Goal: Task Accomplishment & Management: Manage account settings

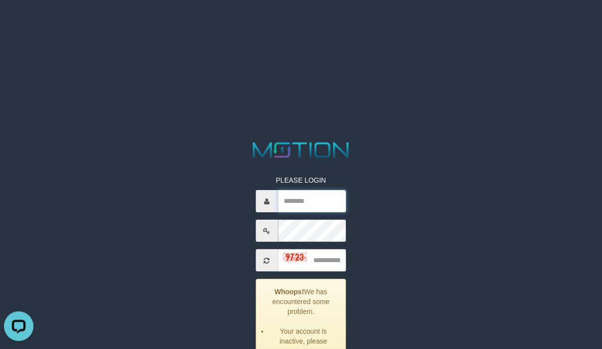
paste input "**********"
drag, startPoint x: 319, startPoint y: 201, endPoint x: 324, endPoint y: 208, distance: 8.8
click at [319, 201] on input "**********" at bounding box center [312, 201] width 69 height 22
type input "**********"
click at [317, 259] on input "text" at bounding box center [312, 260] width 69 height 22
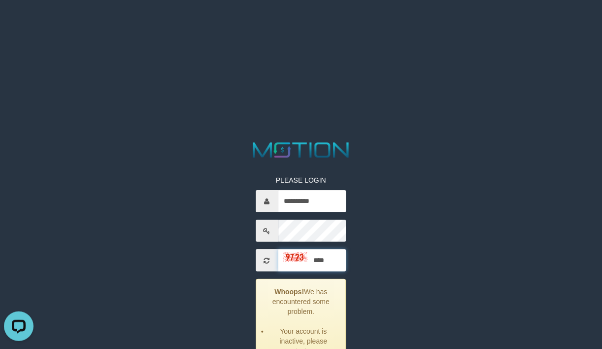
type input "****"
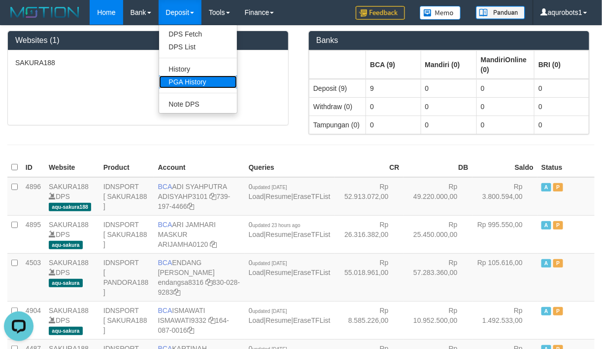
click at [193, 83] on link "PGA History" at bounding box center [198, 81] width 78 height 13
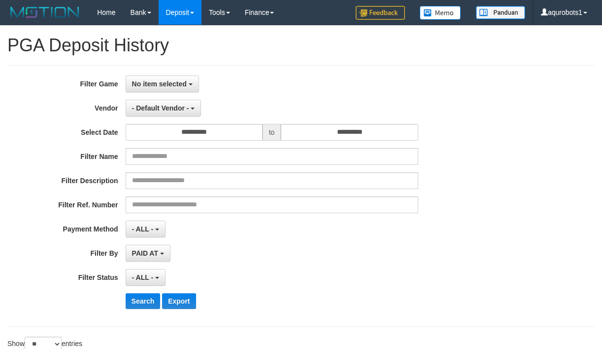
select select
select select "**"
click at [159, 85] on span "No item selected" at bounding box center [159, 84] width 55 height 8
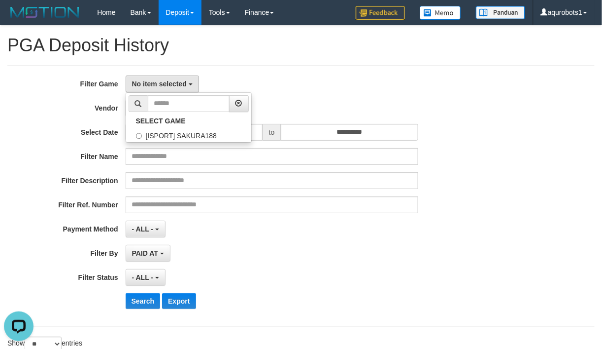
click at [260, 66] on div "**********" at bounding box center [301, 195] width 588 height 261
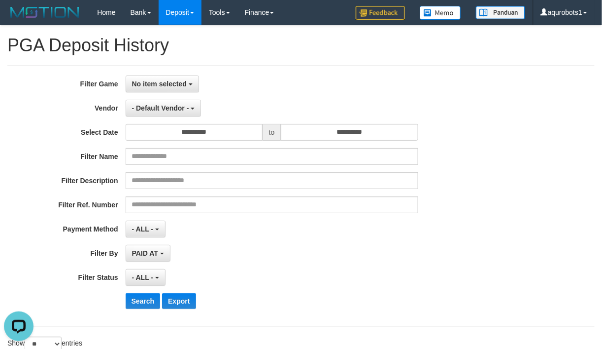
click at [479, 156] on div "Filter Name" at bounding box center [251, 156] width 502 height 17
select select
select select "**"
click at [267, 58] on div "**********" at bounding box center [301, 213] width 602 height 374
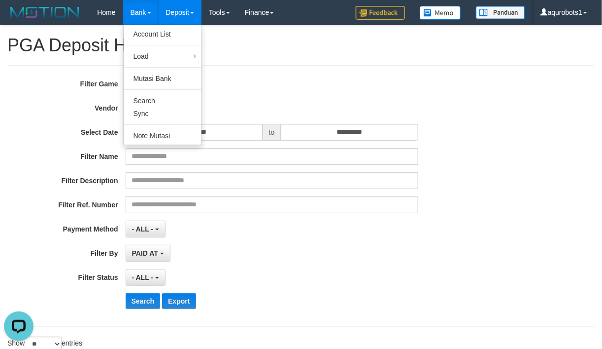
click at [129, 18] on link "Bank" at bounding box center [140, 12] width 35 height 25
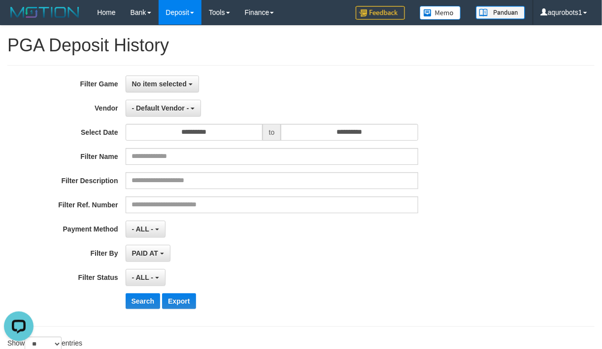
click at [340, 60] on div "**********" at bounding box center [301, 213] width 602 height 374
click at [338, 60] on div "**********" at bounding box center [301, 213] width 602 height 374
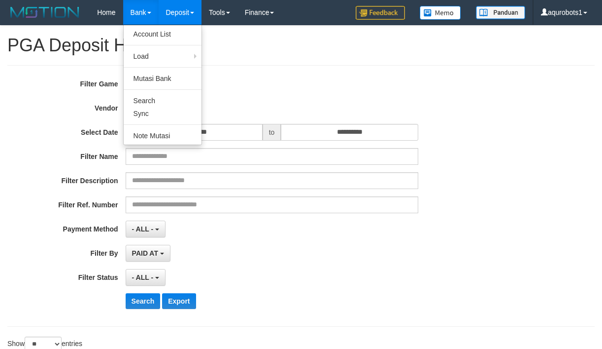
select select
select select "**"
click at [151, 34] on link "Account List" at bounding box center [163, 34] width 78 height 13
click at [161, 77] on link "Mutasi Bank" at bounding box center [163, 78] width 78 height 13
drag, startPoint x: 153, startPoint y: 101, endPoint x: 316, endPoint y: 90, distance: 163.1
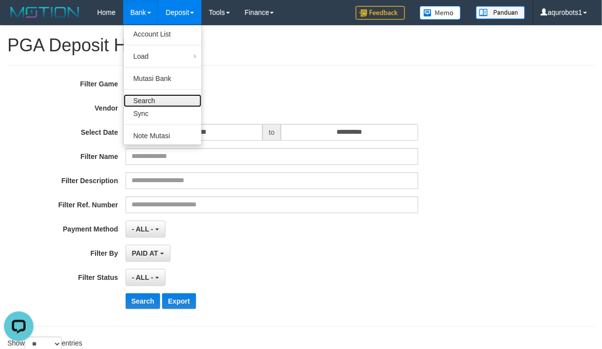
click at [153, 101] on link "Search" at bounding box center [163, 100] width 78 height 13
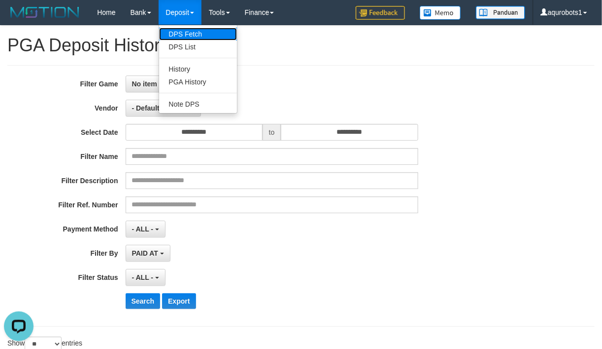
click at [185, 36] on link "DPS Fetch" at bounding box center [198, 34] width 78 height 13
click at [193, 47] on link "DPS List" at bounding box center [198, 46] width 78 height 13
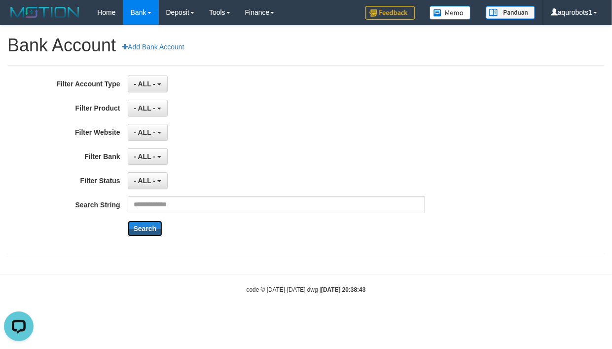
drag, startPoint x: 144, startPoint y: 225, endPoint x: 151, endPoint y: 219, distance: 8.8
click at [145, 225] on button "Search" at bounding box center [145, 228] width 35 height 16
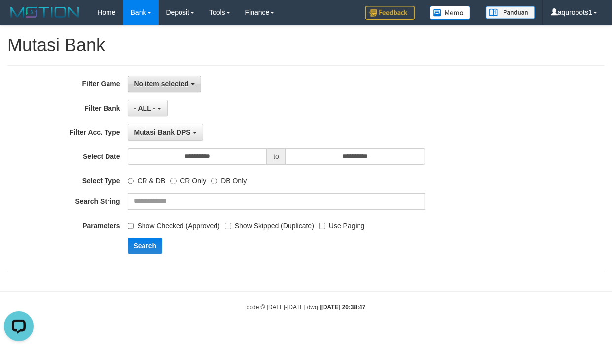
click at [153, 77] on button "No item selected" at bounding box center [164, 83] width 73 height 17
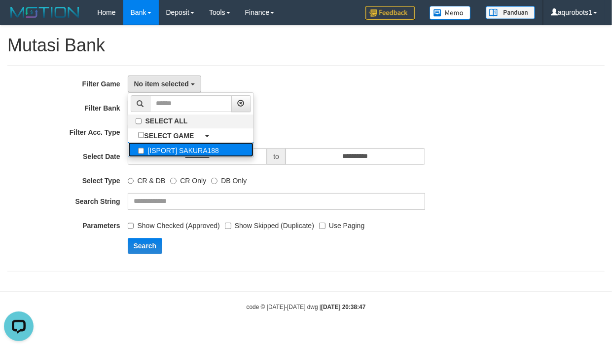
click at [204, 157] on label "[ISPORT] SAKURA188" at bounding box center [190, 149] width 125 height 15
select select "***"
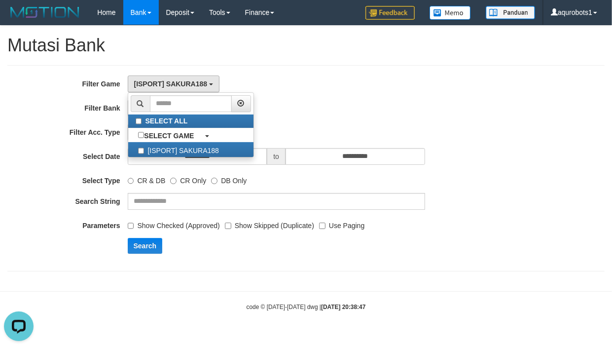
click at [285, 315] on body "Toggle navigation Home Bank Account List Load By Website Group [ISPORT] SAKURA1…" at bounding box center [306, 168] width 612 height 336
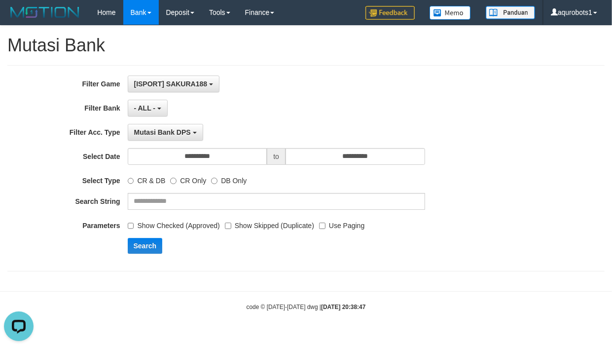
click at [299, 120] on div "**********" at bounding box center [255, 167] width 510 height 185
click at [137, 247] on button "Search" at bounding box center [145, 246] width 35 height 16
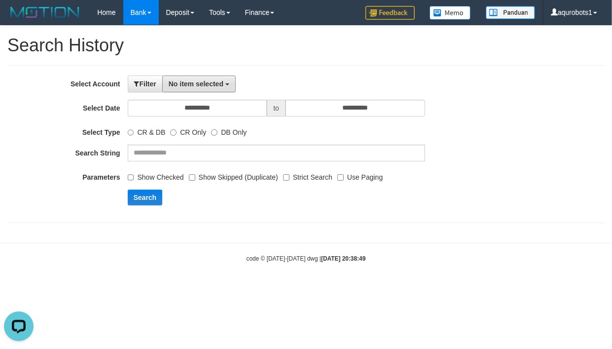
drag, startPoint x: 191, startPoint y: 83, endPoint x: 254, endPoint y: 166, distance: 104.8
click at [191, 83] on span "No item selected" at bounding box center [196, 84] width 55 height 8
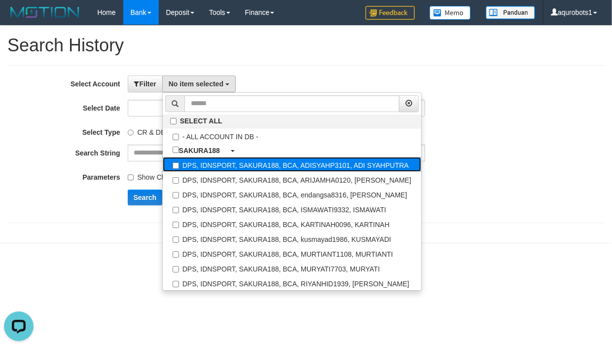
click at [329, 171] on label "DPS, IDNSPORT, SAKURA188, BCA, ADISYAHP3101, ADI SYAHPUTRA" at bounding box center [292, 164] width 258 height 15
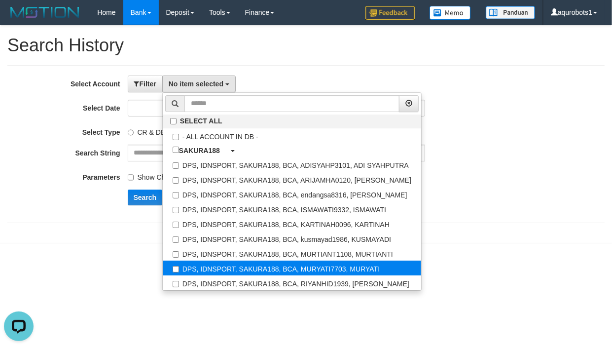
select select "****"
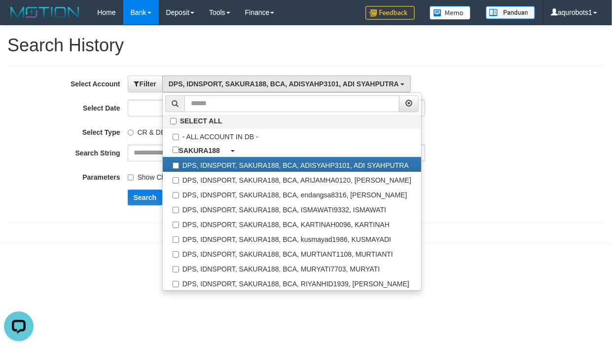
click at [491, 172] on div "Parameters Show Checked Show Skipped (Duplicate) Strict Search Use Paging" at bounding box center [255, 175] width 510 height 13
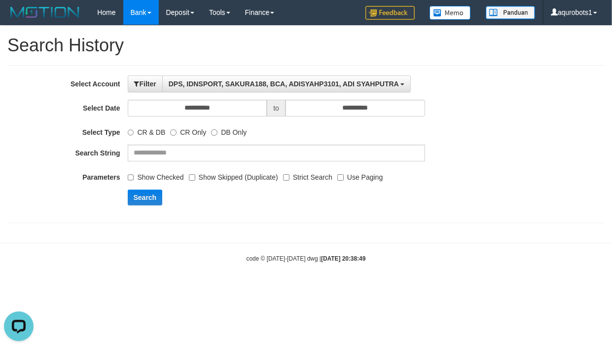
click at [135, 177] on label "Show Checked" at bounding box center [156, 175] width 56 height 13
click at [131, 174] on label "Show Checked" at bounding box center [156, 175] width 56 height 13
click at [144, 200] on button "Search" at bounding box center [145, 197] width 35 height 16
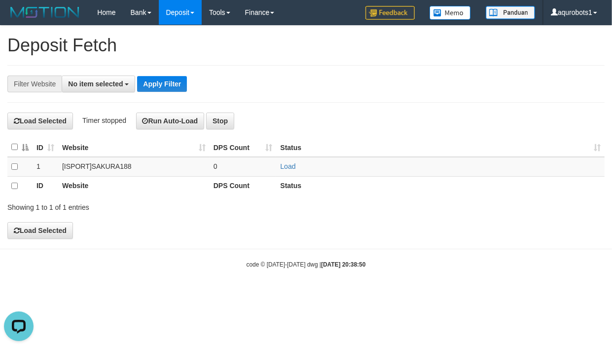
click at [98, 70] on div "**********" at bounding box center [305, 83] width 597 height 37
click at [94, 87] on span "No item selected" at bounding box center [95, 84] width 55 height 8
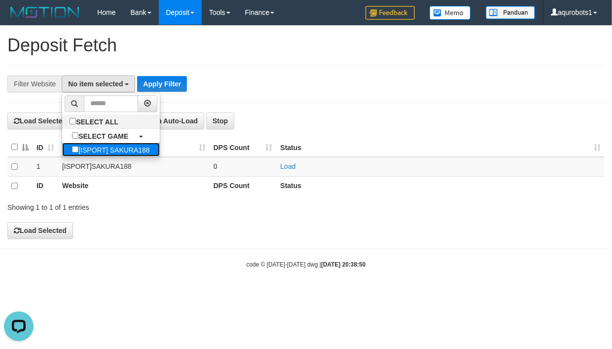
click at [122, 154] on label "[ISPORT] SAKURA188" at bounding box center [110, 149] width 97 height 14
select select "***"
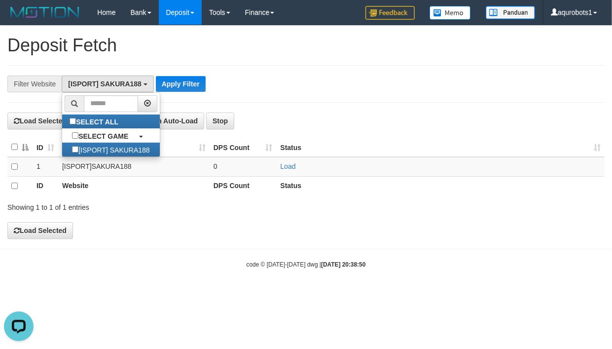
click at [350, 135] on div "ID Website DPS Count Status 1 [ISPORT] SAKURA188 0 Load ID Website DPS Count St…" at bounding box center [306, 167] width 612 height 64
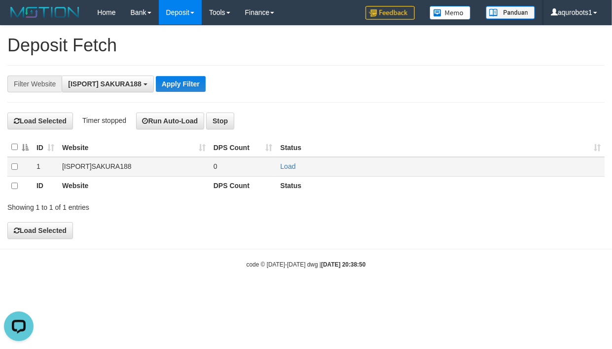
click at [15, 169] on td at bounding box center [19, 166] width 25 height 19
click at [287, 165] on link "Load" at bounding box center [287, 166] width 15 height 8
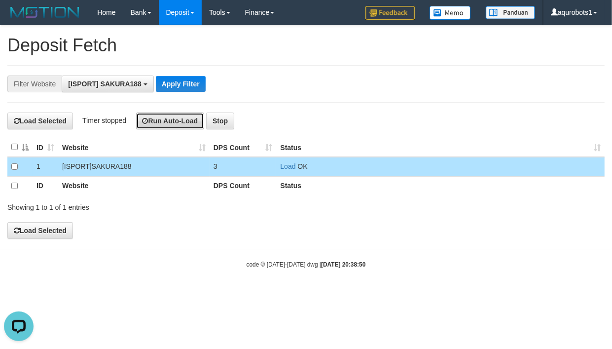
click at [194, 117] on button "Run Auto-Load" at bounding box center [170, 120] width 69 height 17
click at [400, 116] on h4 "Load Selected Reloading in: 00:00:09 Run Auto-Load Stop" at bounding box center [305, 120] width 597 height 17
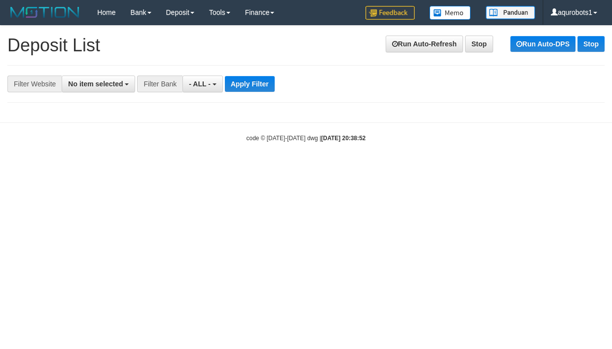
select select
click at [102, 87] on span "No item selected" at bounding box center [95, 84] width 55 height 8
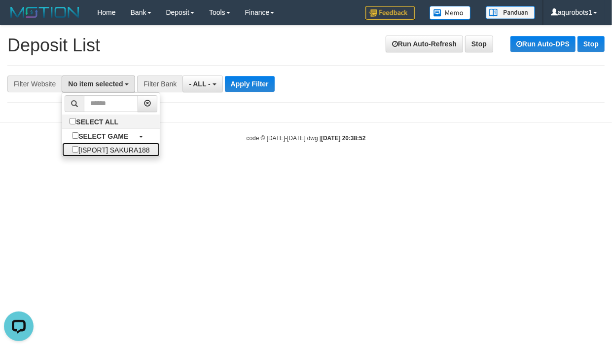
drag, startPoint x: 138, startPoint y: 156, endPoint x: 203, endPoint y: 145, distance: 66.0
click at [139, 156] on label "[ISPORT] SAKURA188" at bounding box center [110, 149] width 97 height 14
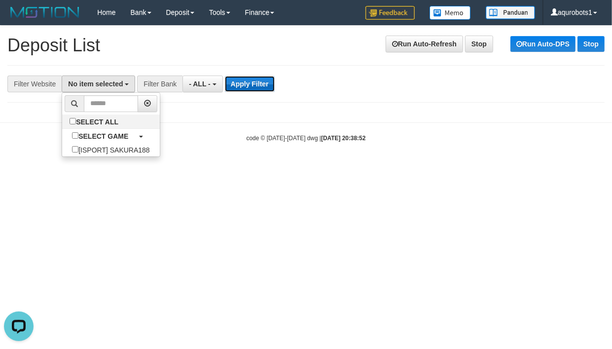
click at [249, 86] on button "Apply Filter" at bounding box center [250, 84] width 50 height 16
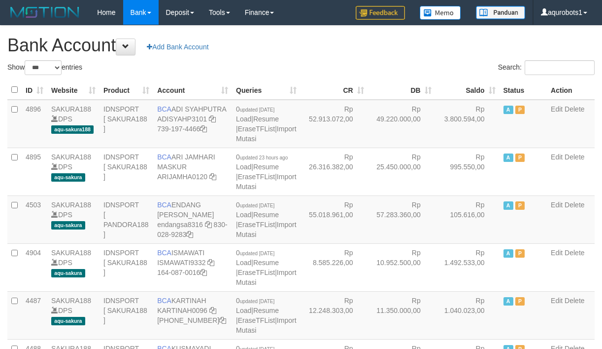
select select "***"
click at [545, 71] on input "Search:" at bounding box center [560, 67] width 70 height 15
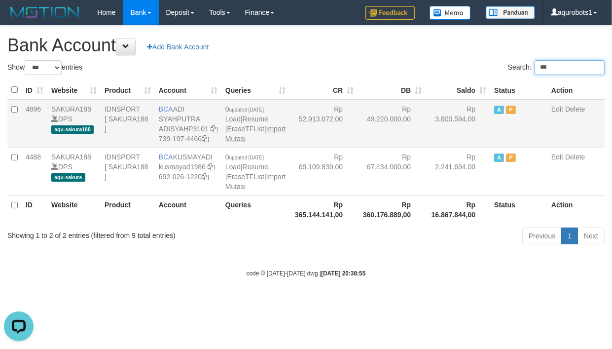
type input "***"
click at [259, 142] on link "Import Mutasi" at bounding box center [255, 134] width 60 height 18
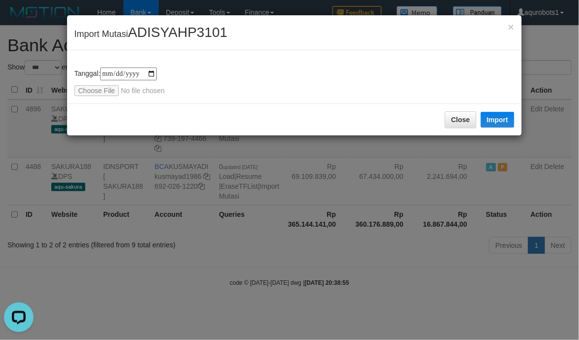
click at [192, 60] on div "**********" at bounding box center [294, 76] width 455 height 53
drag, startPoint x: 160, startPoint y: 280, endPoint x: 181, endPoint y: 236, distance: 49.2
click at [160, 280] on div "**********" at bounding box center [289, 170] width 579 height 340
click at [93, 90] on input "file" at bounding box center [139, 90] width 131 height 11
click at [497, 125] on button "Import" at bounding box center [498, 120] width 34 height 16
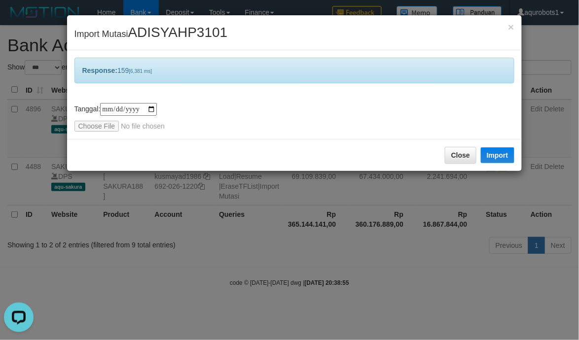
drag, startPoint x: 152, startPoint y: 267, endPoint x: 152, endPoint y: 191, distance: 75.4
click at [152, 264] on div "**********" at bounding box center [289, 170] width 579 height 340
click at [103, 124] on input "file" at bounding box center [139, 126] width 131 height 11
click at [501, 152] on button "Import" at bounding box center [498, 155] width 34 height 16
click at [101, 126] on input "file" at bounding box center [139, 126] width 131 height 11
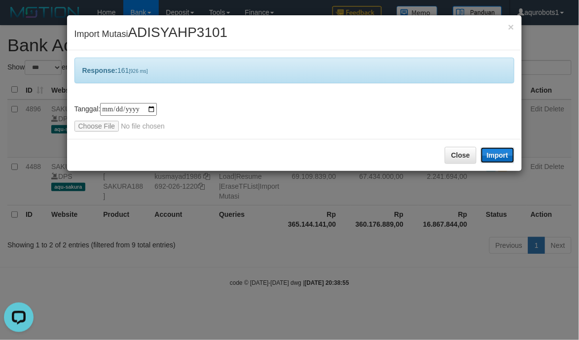
click at [495, 155] on button "Import" at bounding box center [498, 155] width 34 height 16
click at [92, 123] on input "file" at bounding box center [139, 126] width 131 height 11
click at [494, 151] on button "Import" at bounding box center [498, 155] width 34 height 16
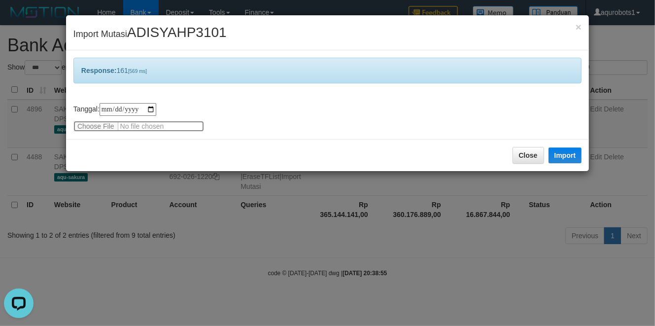
click at [106, 125] on input "file" at bounding box center [138, 126] width 131 height 11
drag, startPoint x: 570, startPoint y: 154, endPoint x: 222, endPoint y: 0, distance: 380.7
click at [570, 154] on button "Import" at bounding box center [566, 155] width 34 height 16
click at [77, 125] on input "file" at bounding box center [138, 126] width 131 height 11
drag, startPoint x: 578, startPoint y: 153, endPoint x: 233, endPoint y: 9, distance: 373.5
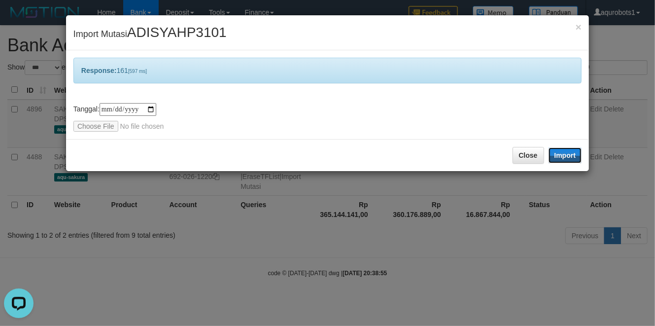
click at [578, 152] on button "Import" at bounding box center [566, 155] width 34 height 16
click at [101, 130] on input "file" at bounding box center [138, 126] width 131 height 11
click at [575, 157] on button "Import" at bounding box center [566, 155] width 34 height 16
click at [93, 129] on input "file" at bounding box center [138, 126] width 131 height 11
click at [559, 160] on button "Import" at bounding box center [566, 155] width 34 height 16
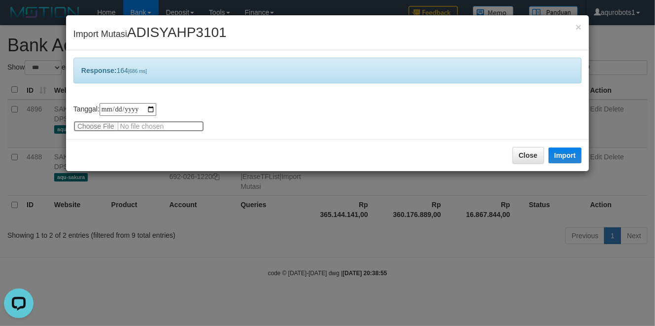
click at [115, 126] on input "file" at bounding box center [138, 126] width 131 height 11
click at [565, 156] on button "Import" at bounding box center [566, 155] width 34 height 16
click at [97, 126] on input "file" at bounding box center [138, 126] width 131 height 11
drag, startPoint x: 561, startPoint y: 156, endPoint x: 40, endPoint y: 5, distance: 542.5
click at [561, 156] on button "Import" at bounding box center [566, 155] width 34 height 16
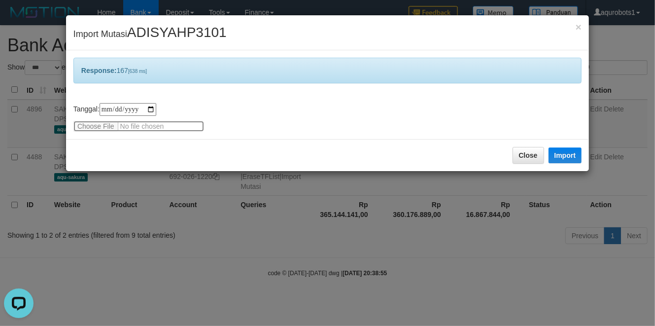
click at [93, 125] on input "file" at bounding box center [138, 126] width 131 height 11
type input "**********"
click at [568, 157] on button "Import" at bounding box center [566, 155] width 34 height 16
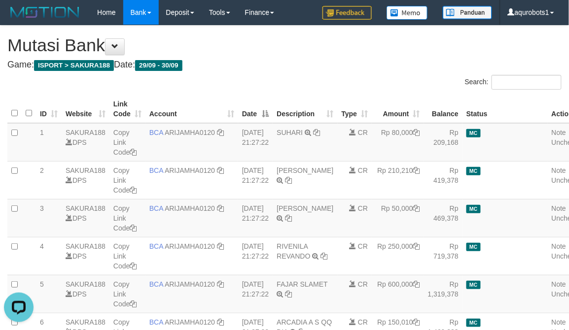
click at [357, 75] on div "Search:" at bounding box center [427, 83] width 270 height 17
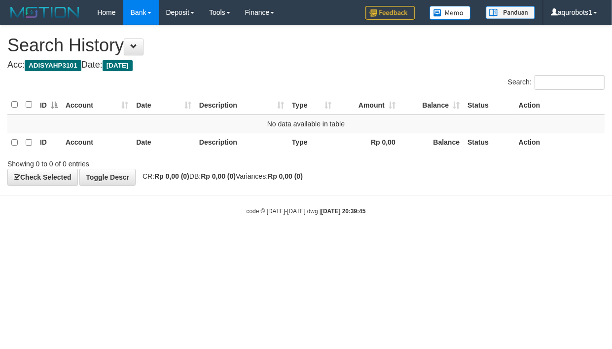
click at [451, 206] on div "code © [DATE]-[DATE] dwg | [DATE] 20:39:45" at bounding box center [306, 211] width 612 height 10
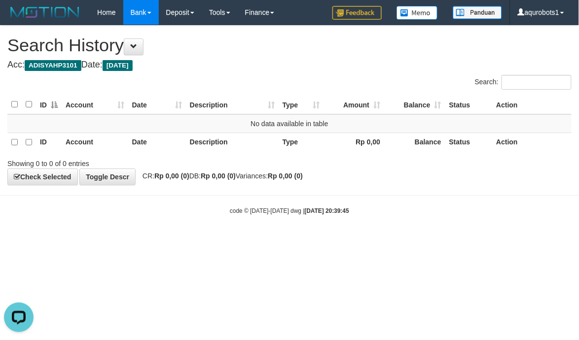
click at [238, 202] on body "Toggle navigation Home Bank Account List Load By Website Group [ISPORT] SAKURA1…" at bounding box center [289, 120] width 579 height 240
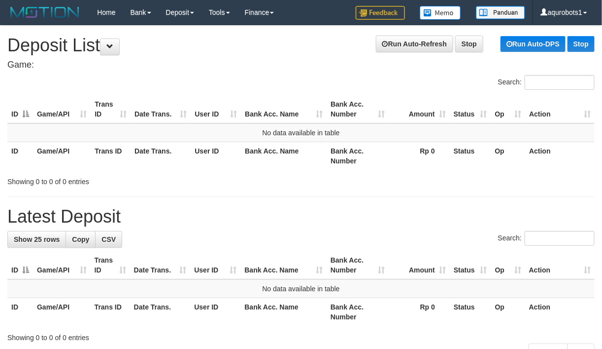
click at [277, 75] on div at bounding box center [150, 75] width 301 height 0
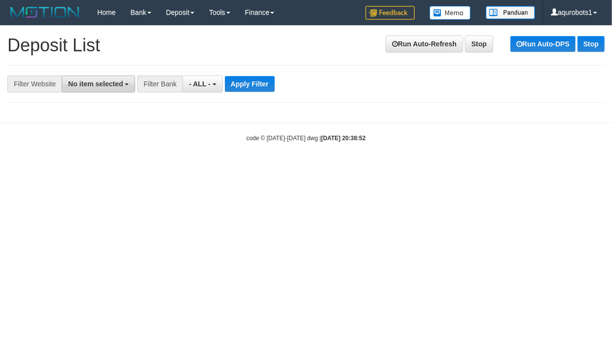
drag, startPoint x: 94, startPoint y: 83, endPoint x: 166, endPoint y: 194, distance: 132.0
click at [94, 84] on span "No item selected" at bounding box center [95, 84] width 55 height 8
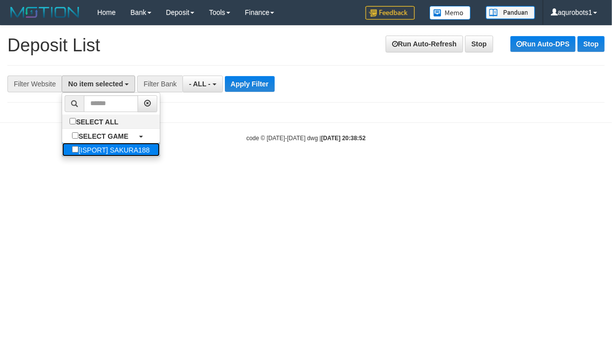
click at [147, 144] on label "[ISPORT] SAKURA188" at bounding box center [110, 149] width 97 height 14
select select "***"
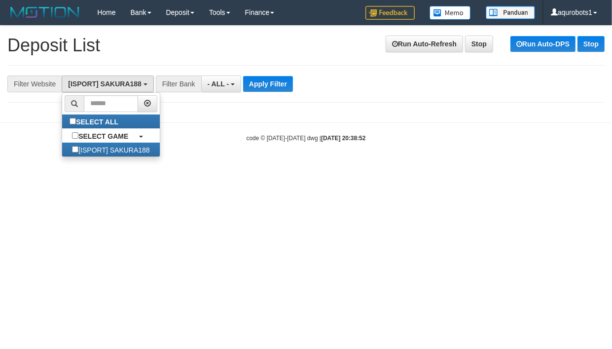
scroll to position [8, 0]
click at [321, 144] on body "Toggle navigation Home Bank Account List Load By Website Group [ISPORT] SAKURA1…" at bounding box center [306, 83] width 612 height 167
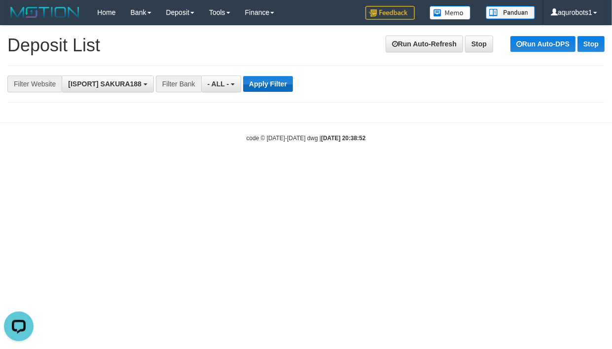
scroll to position [0, 0]
click at [262, 84] on button "Apply Filter" at bounding box center [268, 84] width 50 height 16
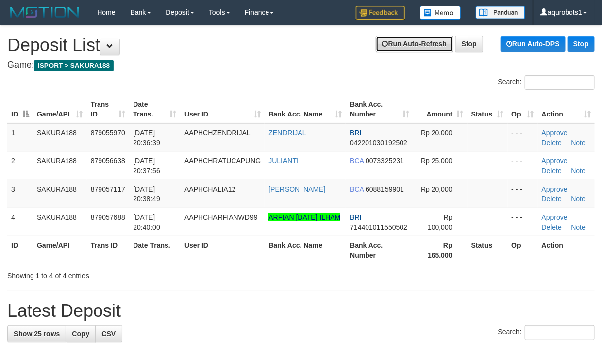
click at [420, 42] on link "Run Auto-Refresh" at bounding box center [414, 43] width 77 height 17
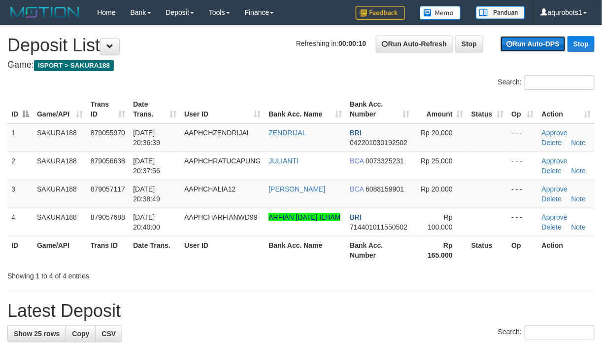
click at [509, 48] on link "Run Auto-DPS" at bounding box center [533, 44] width 65 height 16
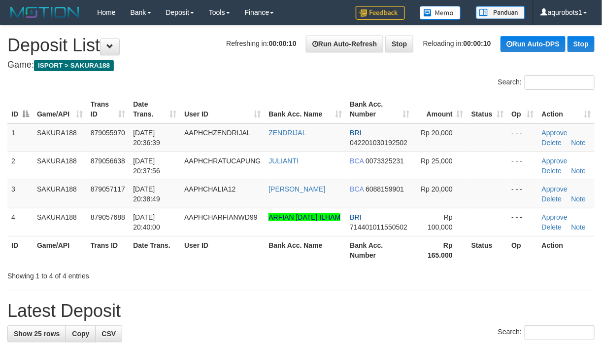
click at [395, 123] on table "ID Game/API Trans ID Date Trans. User ID Bank Acc. Name Bank Acc. Number Amount…" at bounding box center [301, 179] width 588 height 169
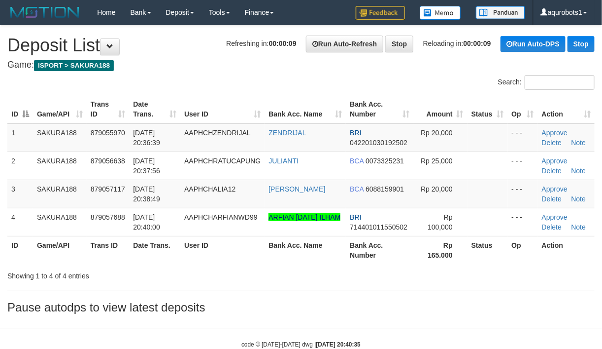
click at [449, 304] on h3 "Pause autodps to view latest deposits" at bounding box center [301, 307] width 588 height 13
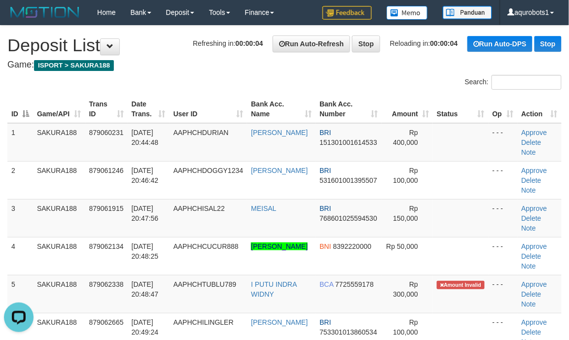
click at [332, 91] on div "Search:" at bounding box center [427, 83] width 270 height 17
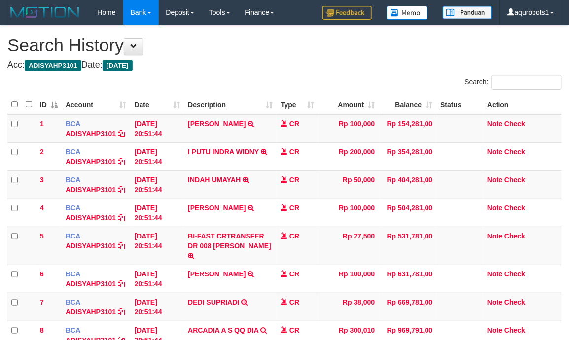
click at [348, 99] on th "Amount" at bounding box center [348, 104] width 61 height 19
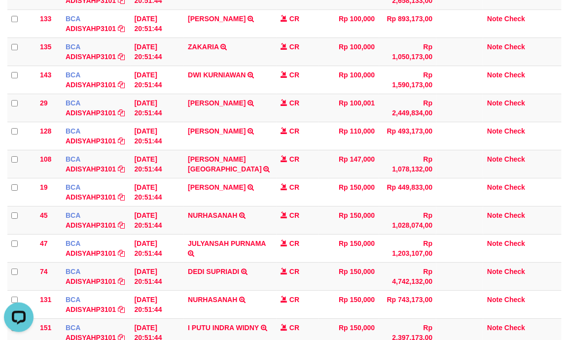
scroll to position [2661, 0]
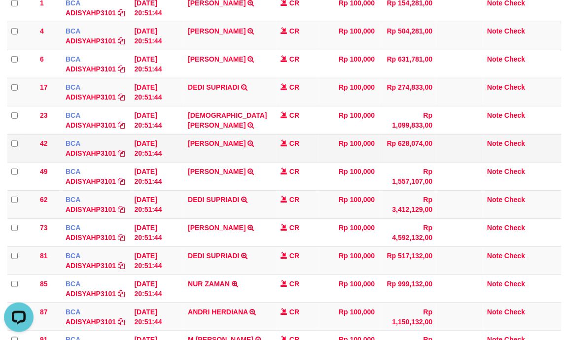
click at [314, 146] on td "CR" at bounding box center [297, 148] width 41 height 28
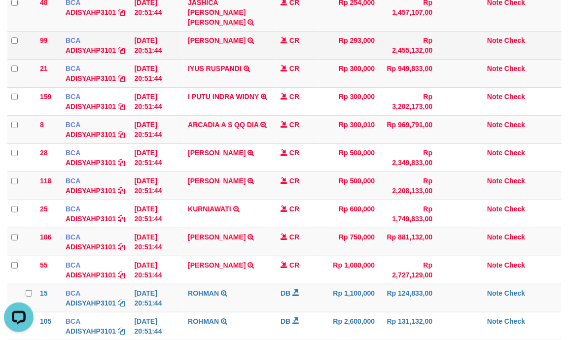
scroll to position [4086, 0]
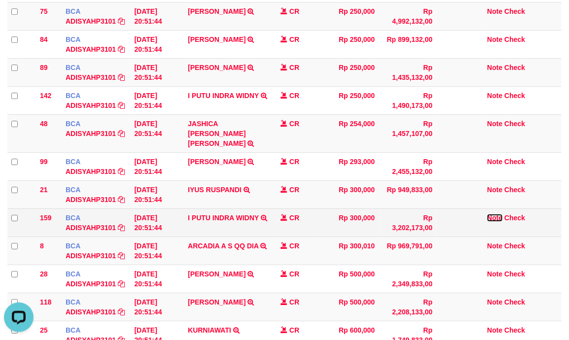
click at [494, 222] on link "Note" at bounding box center [494, 218] width 15 height 8
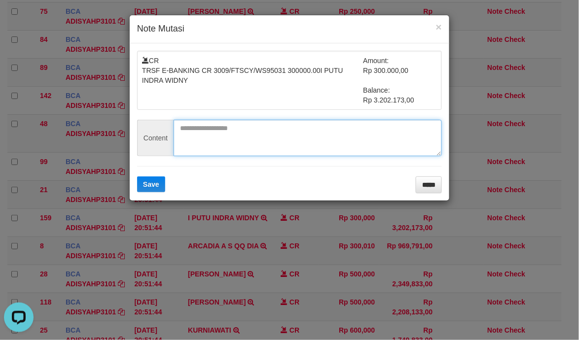
click at [269, 127] on textarea at bounding box center [308, 138] width 268 height 36
paste textarea "**********"
type textarea "**********"
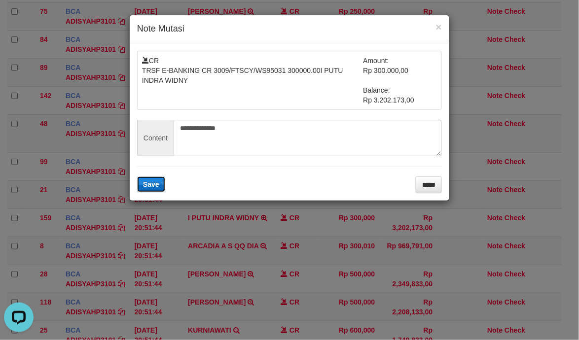
click at [154, 190] on button "Save" at bounding box center [151, 185] width 28 height 16
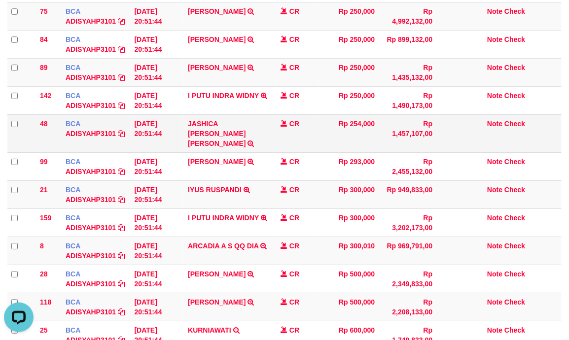
click at [231, 131] on td "JASHICA ANNE MARIA TRSF E-BANKING CR 3009/FTSCY/WS95271 254000.00JASHICA ANNE M…" at bounding box center [230, 133] width 93 height 38
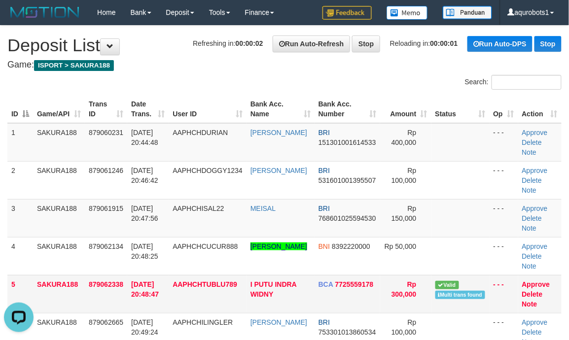
click at [223, 294] on td "AAPHCHTUBLU789" at bounding box center [208, 294] width 78 height 38
click at [287, 295] on td "I PUTU INDRA WIDNY" at bounding box center [281, 294] width 68 height 38
copy tr "I PUTU INDRA WIDNY"
click at [287, 294] on td "I PUTU INDRA WIDNY" at bounding box center [281, 294] width 68 height 38
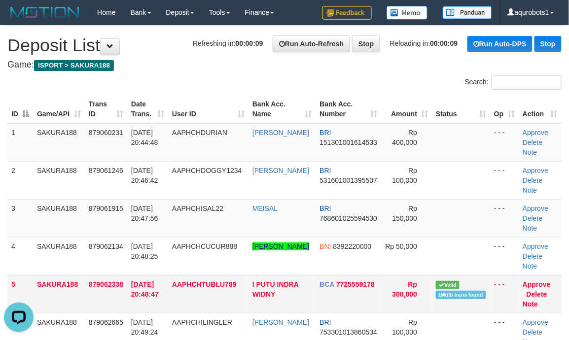
click at [216, 294] on td "AAPHCHTUBLU789" at bounding box center [208, 294] width 80 height 38
copy span "AAPHCHTUBLU789"
click at [216, 294] on td "AAPHCHTUBLU789" at bounding box center [208, 294] width 80 height 38
click at [533, 283] on link "Approve" at bounding box center [537, 285] width 28 height 8
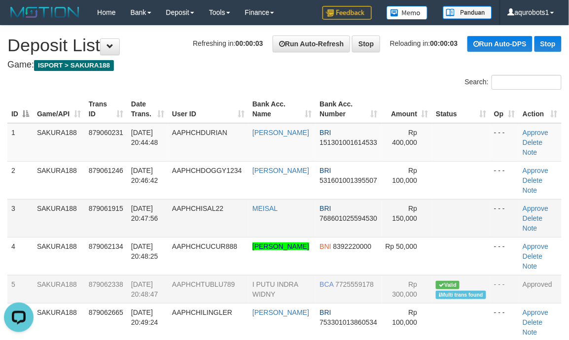
drag, startPoint x: 292, startPoint y: 220, endPoint x: 294, endPoint y: 225, distance: 5.8
click at [294, 225] on td "MEISAL" at bounding box center [281, 218] width 67 height 38
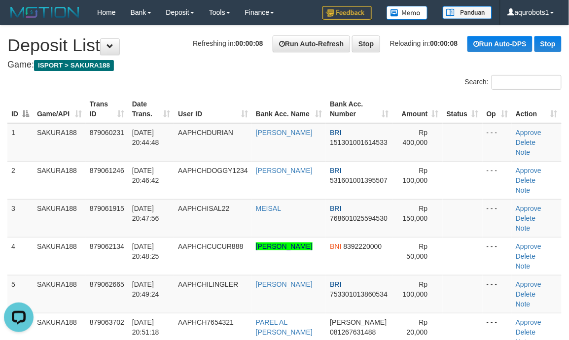
click at [198, 83] on div "Search:" at bounding box center [284, 83] width 569 height 17
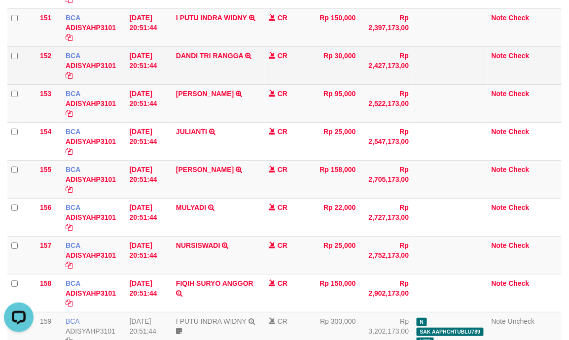
scroll to position [5972, 0]
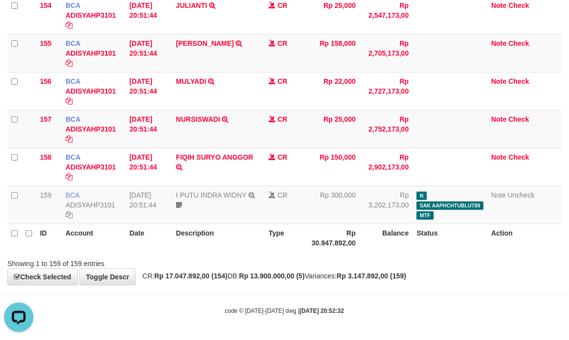
click at [9, 233] on th at bounding box center [14, 238] width 14 height 28
click at [32, 273] on link "Check Selected" at bounding box center [42, 277] width 71 height 17
click at [40, 273] on link "Check Selected" at bounding box center [42, 277] width 71 height 17
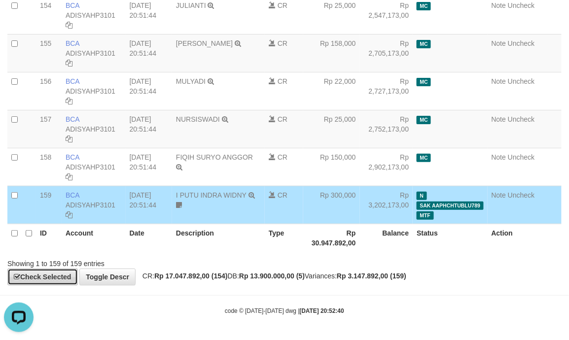
click at [48, 276] on link "Check Selected" at bounding box center [42, 277] width 71 height 17
click at [25, 232] on th at bounding box center [29, 238] width 14 height 28
click at [25, 229] on th at bounding box center [29, 238] width 14 height 28
click at [16, 228] on th at bounding box center [14, 238] width 14 height 28
click at [97, 277] on link "Toggle Descr" at bounding box center [107, 277] width 56 height 17
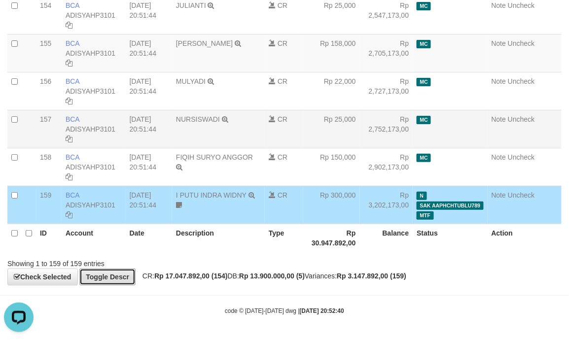
scroll to position [11129, 0]
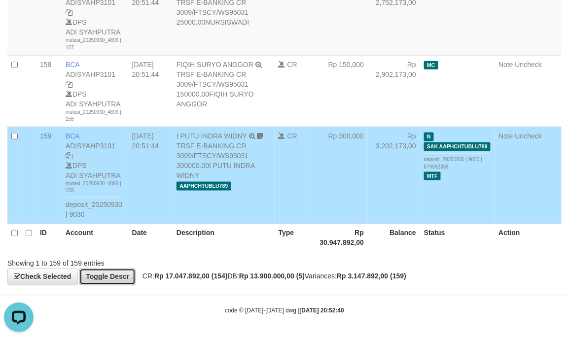
click at [113, 273] on link "Toggle Descr" at bounding box center [107, 277] width 56 height 17
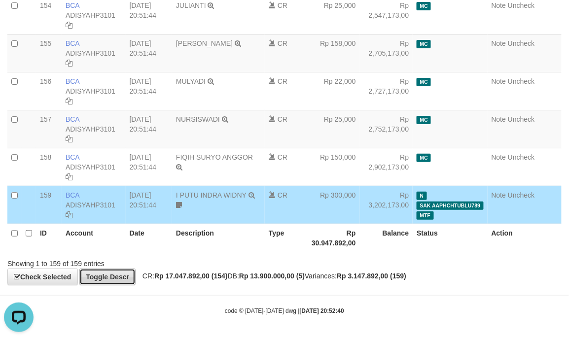
scroll to position [5972, 0]
click at [47, 275] on link "Check Selected" at bounding box center [42, 277] width 71 height 17
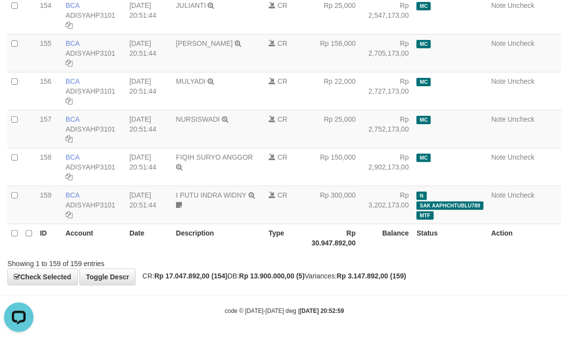
click at [9, 231] on th at bounding box center [14, 238] width 14 height 28
click at [10, 231] on th at bounding box center [14, 238] width 14 height 28
click at [48, 276] on link "Check Selected" at bounding box center [42, 277] width 71 height 17
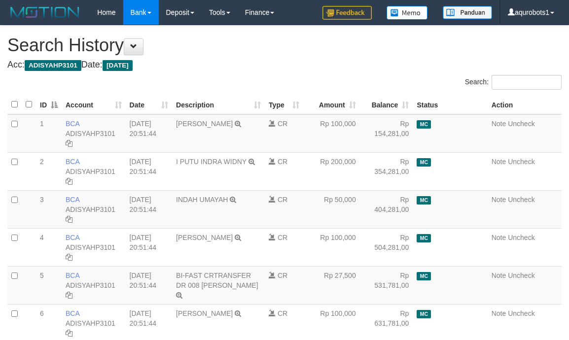
scroll to position [5972, 0]
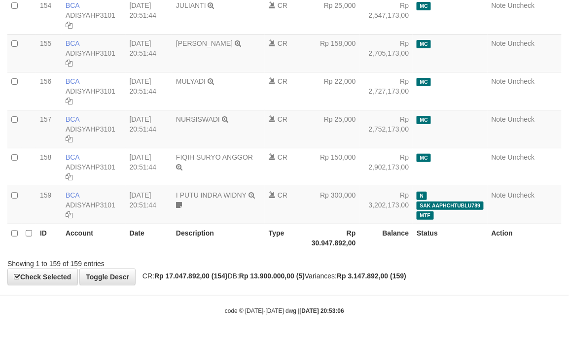
click at [18, 233] on th at bounding box center [14, 238] width 14 height 28
click at [71, 271] on link "Check Selected" at bounding box center [42, 277] width 71 height 17
click at [28, 282] on link "Check Selected" at bounding box center [42, 277] width 71 height 17
drag, startPoint x: 133, startPoint y: 305, endPoint x: 131, endPoint y: 294, distance: 10.5
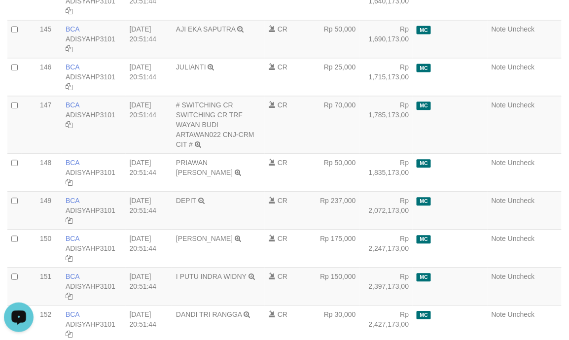
scroll to position [5425, 0]
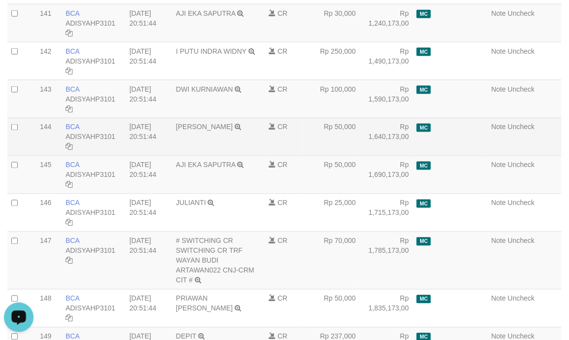
click at [367, 156] on td "Rp 1,640,173,00" at bounding box center [386, 137] width 53 height 38
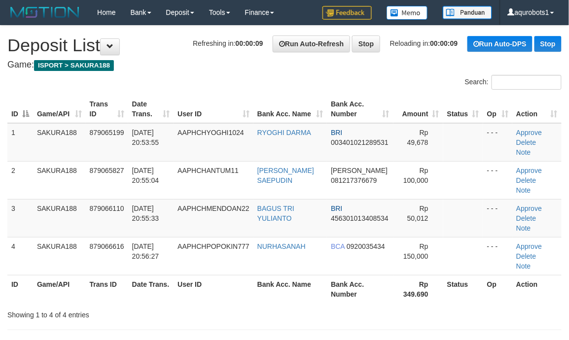
click at [327, 296] on th "Bank Acc. Number" at bounding box center [360, 289] width 67 height 28
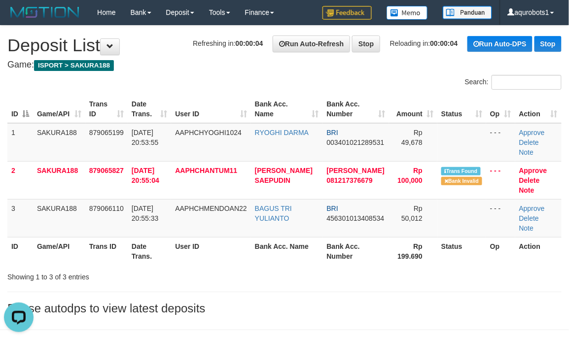
click at [344, 300] on div "**********" at bounding box center [284, 173] width 569 height 294
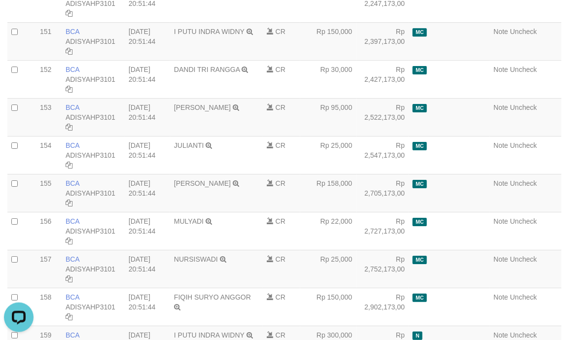
scroll to position [6049, 0]
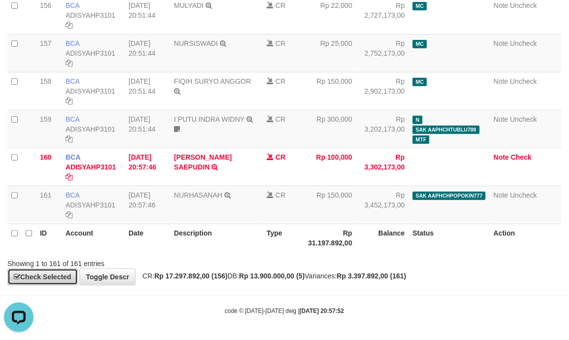
click at [42, 275] on link "Check Selected" at bounding box center [42, 277] width 71 height 17
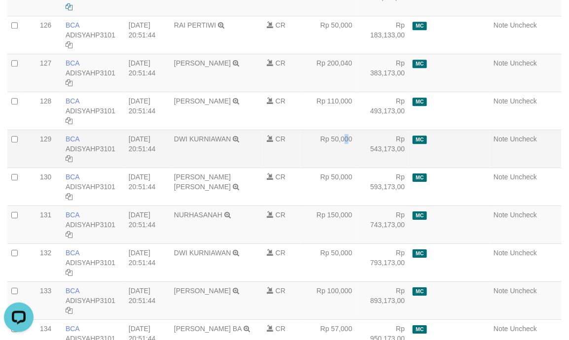
click at [349, 154] on td "Rp 50,000" at bounding box center [328, 149] width 56 height 38
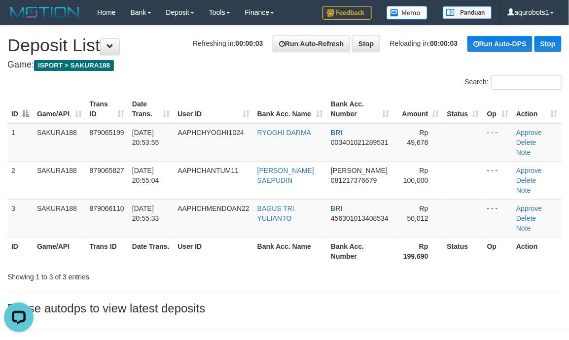
click at [359, 292] on body "Toggle navigation Home Bank Account List Load By Website Group [ISPORT] SAKURA1…" at bounding box center [284, 187] width 569 height 375
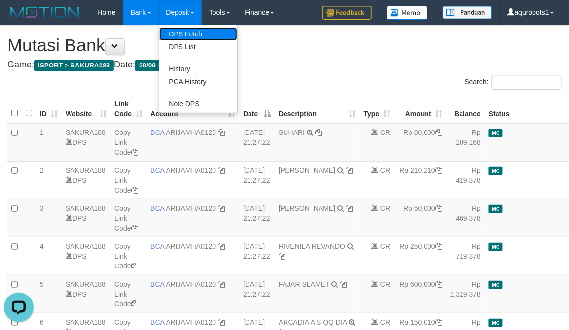
click at [197, 35] on link "DPS Fetch" at bounding box center [198, 34] width 78 height 13
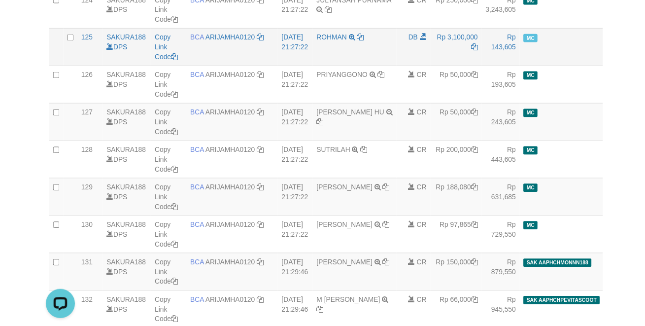
scroll to position [4820, 0]
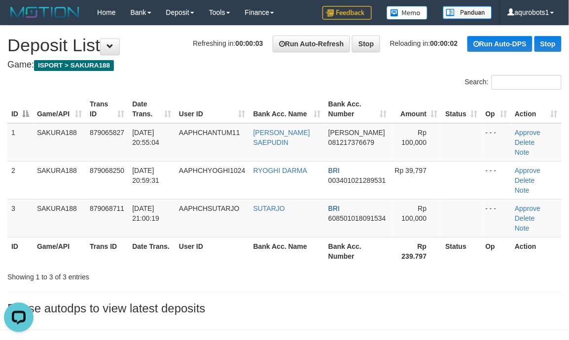
click at [314, 340] on strong "2025/09/30 21:00:53" at bounding box center [322, 345] width 44 height 7
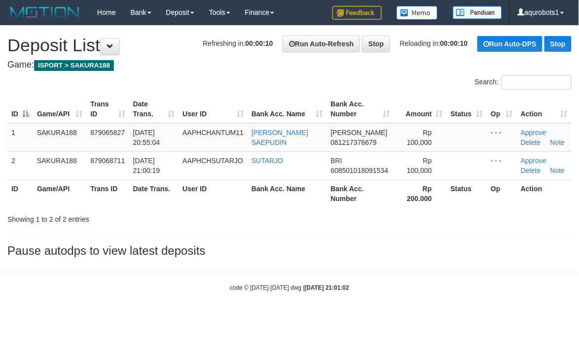
click at [202, 65] on h4 "Game: ISPORT > SAKURA188" at bounding box center [289, 65] width 564 height 10
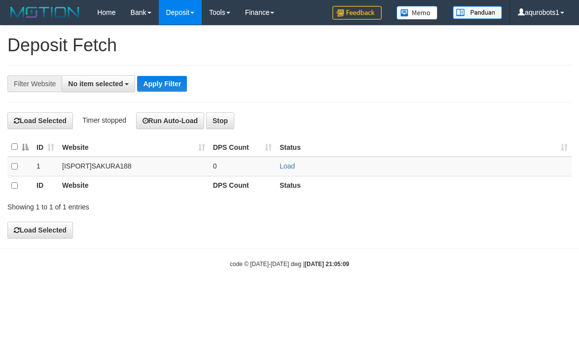
select select
click at [85, 85] on span "No item selected" at bounding box center [95, 84] width 55 height 8
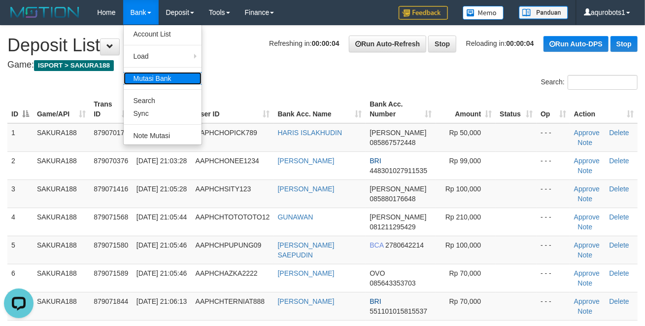
click at [164, 81] on link "Mutasi Bank" at bounding box center [163, 78] width 78 height 13
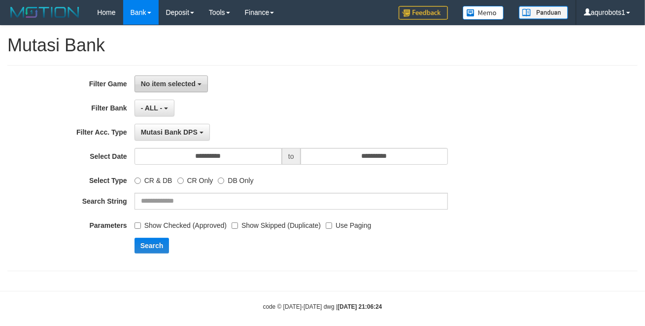
click at [171, 84] on span "No item selected" at bounding box center [168, 84] width 55 height 8
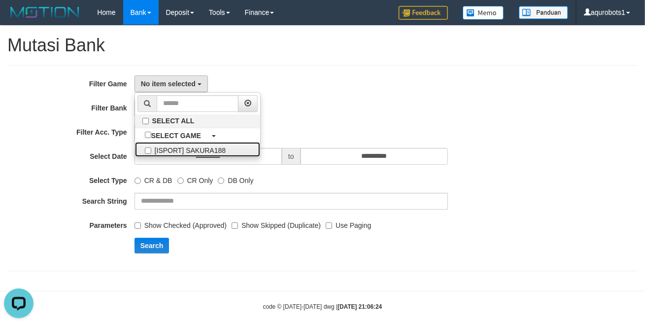
drag, startPoint x: 223, startPoint y: 154, endPoint x: 269, endPoint y: 171, distance: 48.8
click at [223, 153] on label "[ISPORT] SAKURA188" at bounding box center [197, 149] width 125 height 15
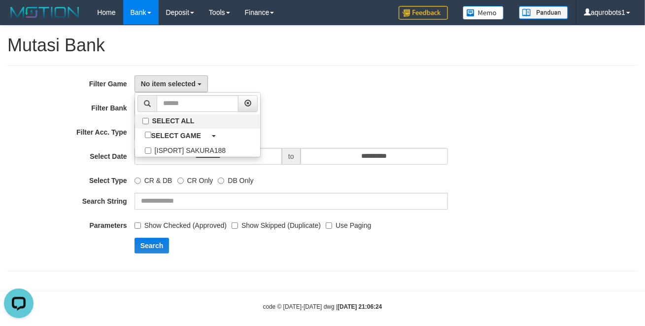
select select "***"
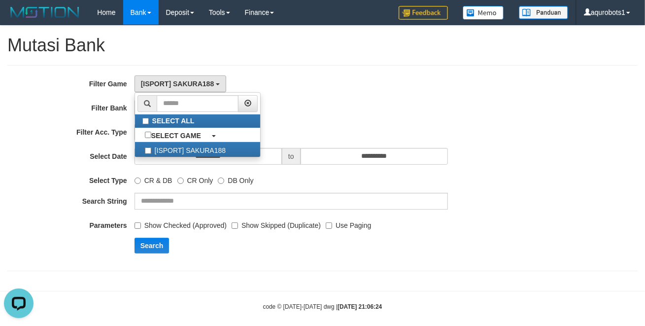
scroll to position [8, 0]
click at [263, 294] on body "Toggle navigation Home Bank Account List Load By Website Group [ISPORT] SAKURA1…" at bounding box center [322, 168] width 645 height 336
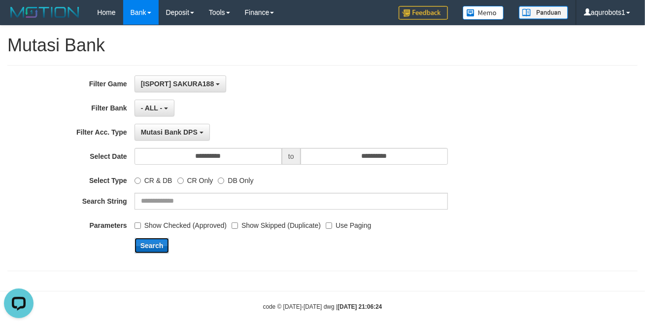
click at [155, 242] on button "Search" at bounding box center [152, 246] width 35 height 16
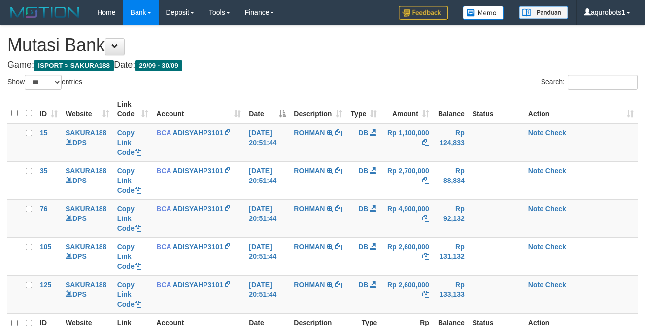
select select "***"
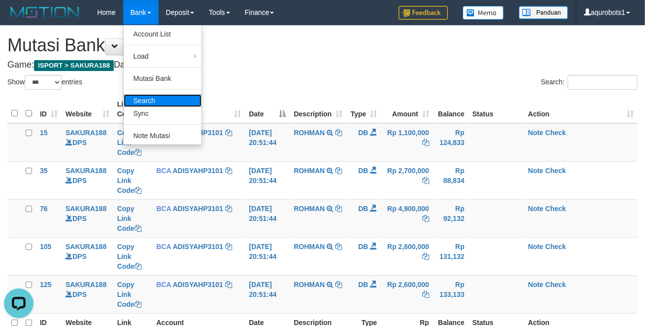
click at [164, 103] on link "Search" at bounding box center [163, 100] width 78 height 13
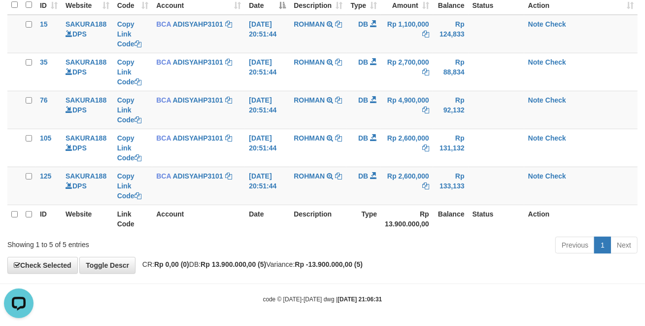
scroll to position [112, 0]
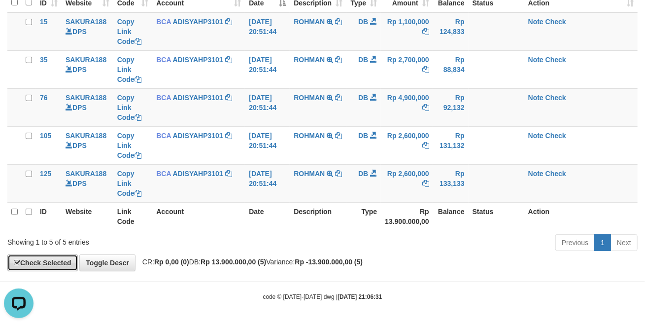
click at [32, 257] on link "Check Selected" at bounding box center [42, 262] width 71 height 17
drag, startPoint x: 32, startPoint y: 257, endPoint x: 261, endPoint y: 278, distance: 230.2
click at [261, 278] on body "Toggle navigation Home Bank Account List Load By Website Group [ISPORT] SAKURA1…" at bounding box center [322, 107] width 645 height 437
click at [32, 206] on th at bounding box center [29, 216] width 14 height 28
drag, startPoint x: 50, startPoint y: 256, endPoint x: 69, endPoint y: 266, distance: 21.2
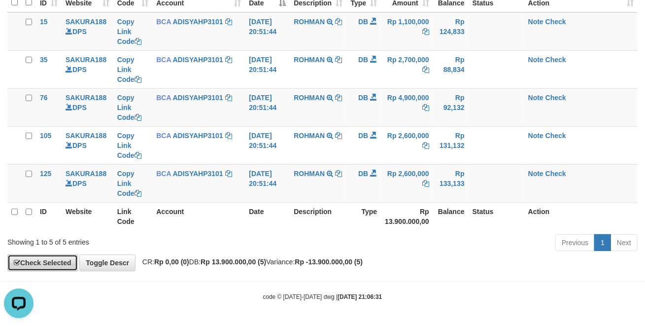
click at [50, 256] on link "Check Selected" at bounding box center [42, 262] width 71 height 17
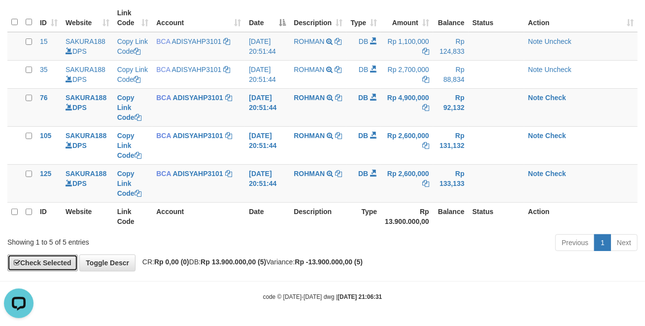
scroll to position [63, 0]
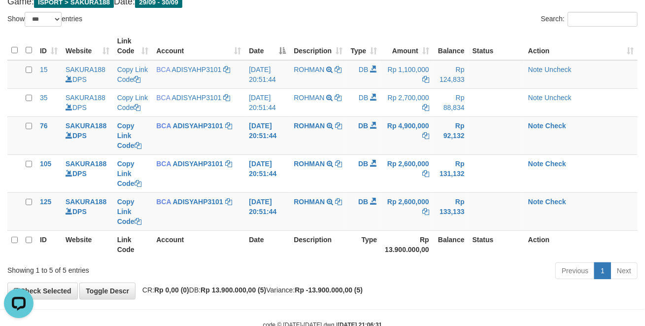
click at [232, 282] on body "Toggle navigation Home Bank Account List Load By Website Group [ISPORT] SAKURA1…" at bounding box center [322, 145] width 645 height 417
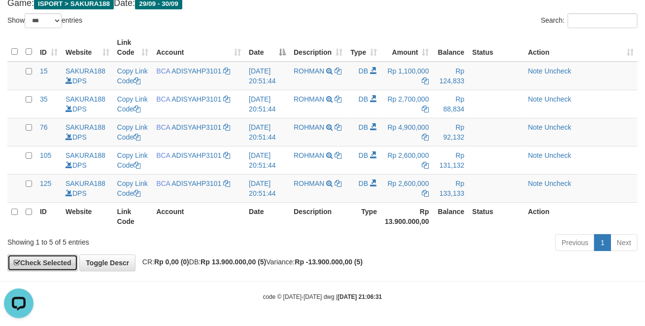
click at [42, 261] on link "Check Selected" at bounding box center [42, 262] width 71 height 17
click at [60, 254] on link "Check Selected" at bounding box center [42, 262] width 71 height 17
click at [15, 217] on th at bounding box center [14, 216] width 14 height 28
click at [35, 257] on link "Check Selected" at bounding box center [42, 262] width 71 height 17
click at [39, 259] on link "Check Selected" at bounding box center [42, 262] width 71 height 17
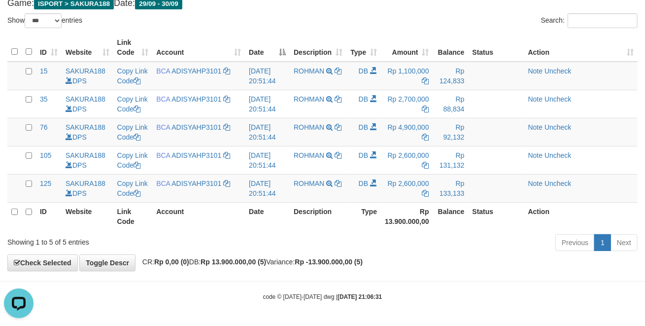
click at [70, 280] on body "Toggle navigation Home Bank Account List Load By Website Group [ISPORT] SAKURA1…" at bounding box center [322, 132] width 645 height 388
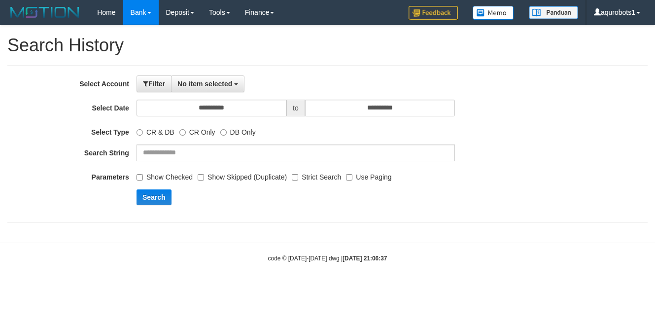
select select
click at [235, 76] on button "No item selected" at bounding box center [207, 83] width 73 height 17
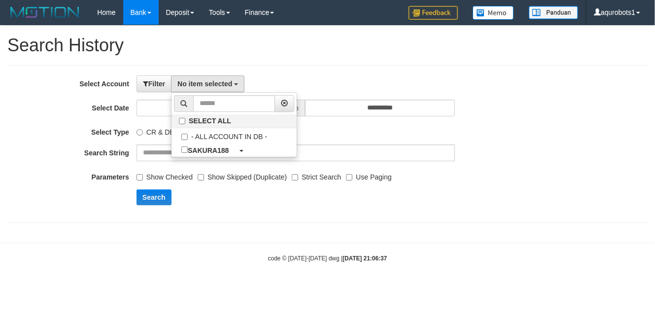
click at [314, 164] on div "**********" at bounding box center [273, 143] width 546 height 137
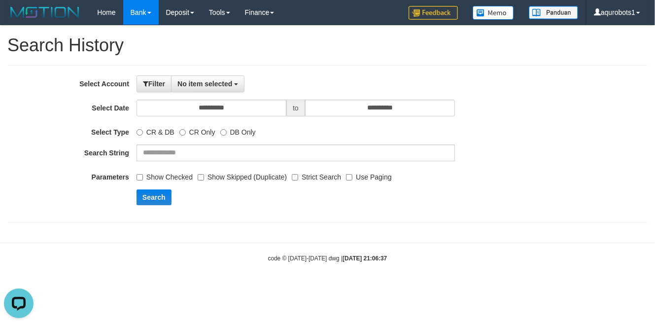
click at [298, 243] on hr at bounding box center [327, 243] width 655 height 0
click at [217, 91] on button "No item selected" at bounding box center [207, 83] width 73 height 17
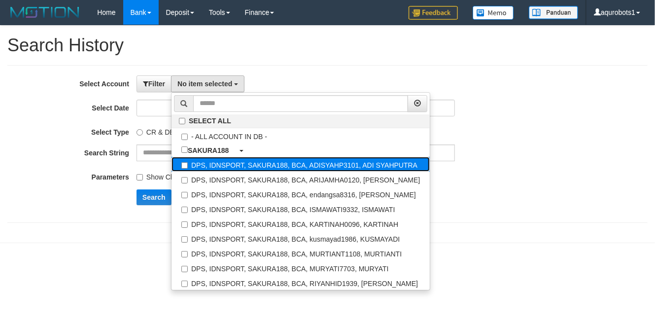
click at [301, 164] on label "DPS, IDNSPORT, SAKURA188, BCA, ADISYAHP3101, ADI SYAHPUTRA" at bounding box center [301, 164] width 258 height 15
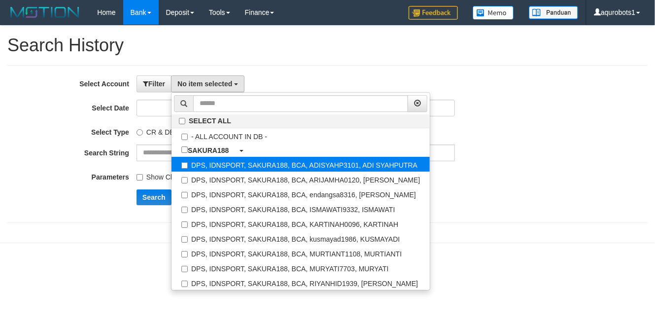
select select "****"
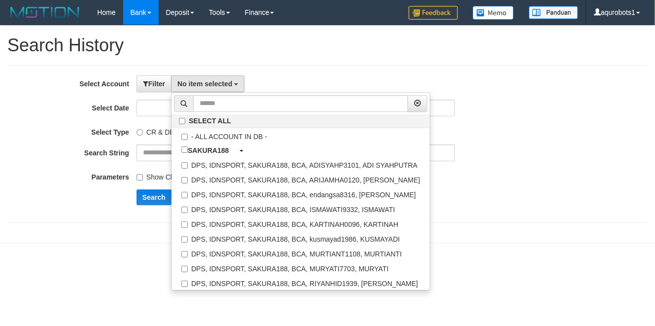
scroll to position [17, 0]
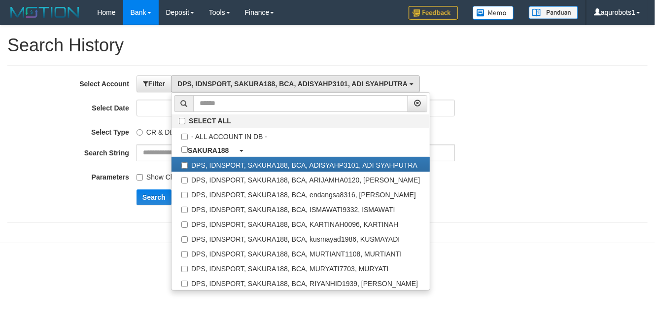
click at [507, 287] on html "Toggle navigation Home Bank Account List Load By Website Group [ISPORT] SAKURA1…" at bounding box center [327, 143] width 655 height 287
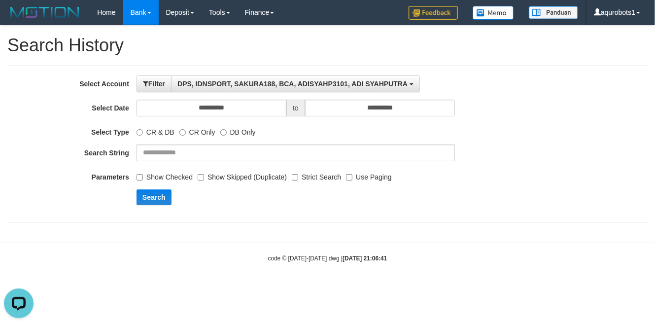
scroll to position [0, 0]
drag, startPoint x: 150, startPoint y: 196, endPoint x: 423, endPoint y: 231, distance: 274.3
click at [150, 196] on button "Search" at bounding box center [154, 197] width 35 height 16
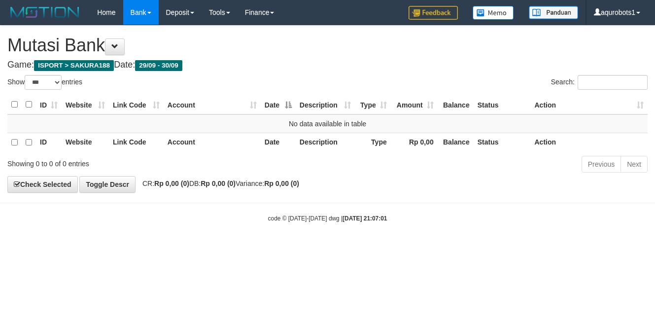
select select "***"
click at [330, 79] on div "Search:" at bounding box center [492, 83] width 328 height 17
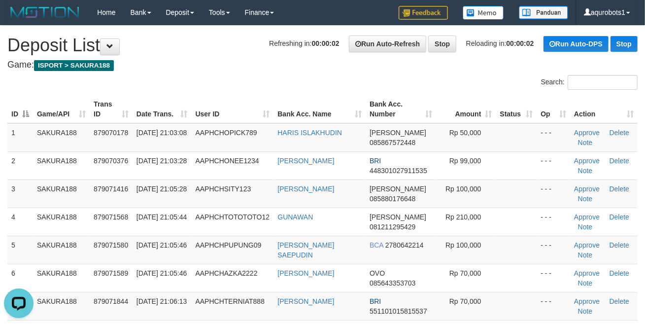
click at [262, 105] on th "User ID" at bounding box center [233, 109] width 82 height 28
click at [255, 81] on div "Search:" at bounding box center [322, 83] width 645 height 17
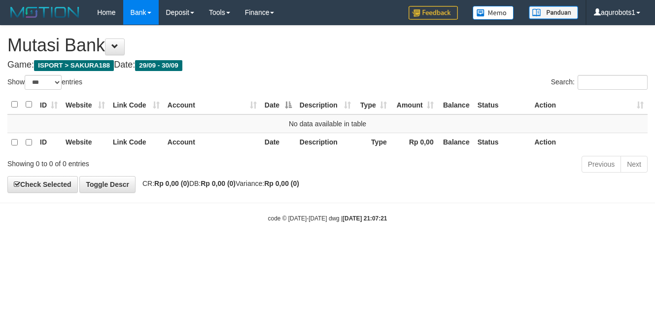
select select "***"
click at [270, 84] on div "Show ** ** ** *** entries" at bounding box center [163, 83] width 313 height 17
select select "***"
click at [312, 62] on h4 "Game: ISPORT > SAKURA188 Date: 29/09 - 30/09" at bounding box center [327, 65] width 640 height 10
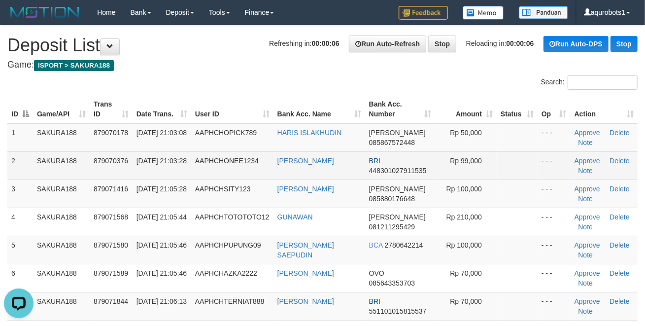
click at [315, 167] on td "[PERSON_NAME]" at bounding box center [320, 165] width 92 height 28
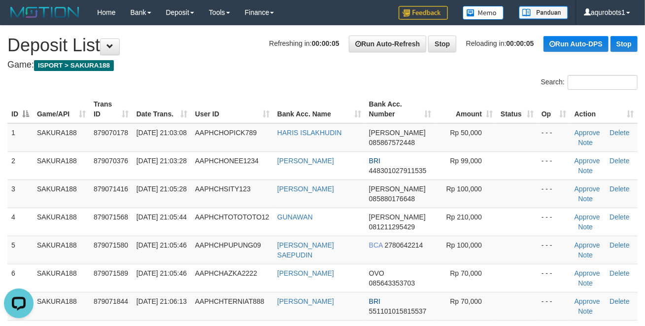
click at [284, 73] on div "**********" at bounding box center [322, 252] width 645 height 452
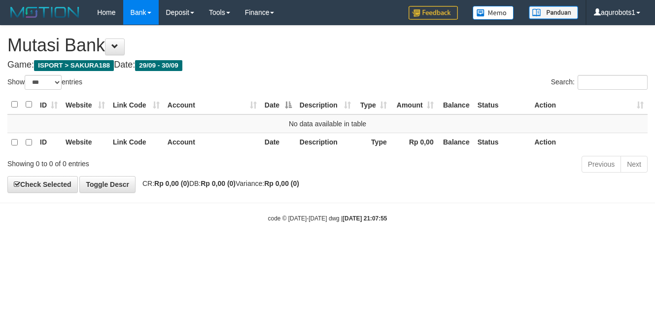
select select "***"
click at [395, 70] on div "**********" at bounding box center [327, 109] width 655 height 167
select select "***"
click at [315, 64] on h4 "Game: ISPORT > SAKURA188 Date: 29/09 - 30/09" at bounding box center [327, 65] width 640 height 10
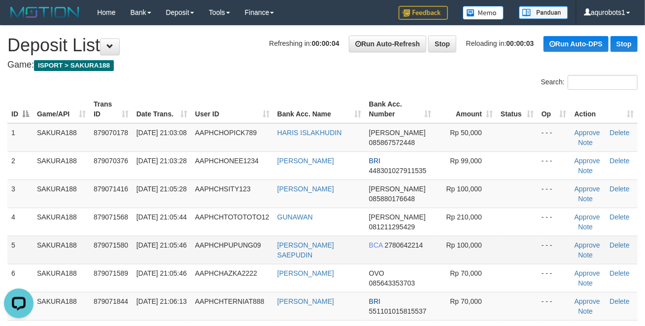
scroll to position [109, 0]
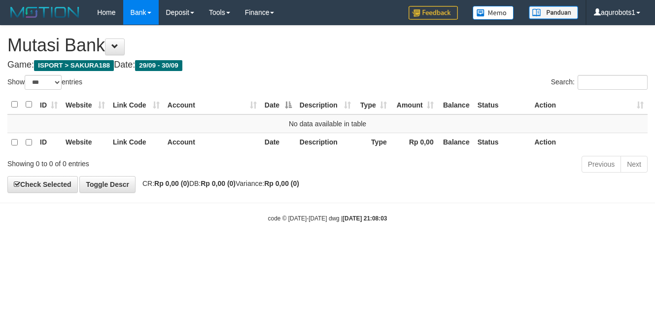
select select "***"
click at [397, 247] on html "Toggle navigation Home Bank Account List Load By Website Group [ISPORT] SAKURA1…" at bounding box center [327, 123] width 655 height 247
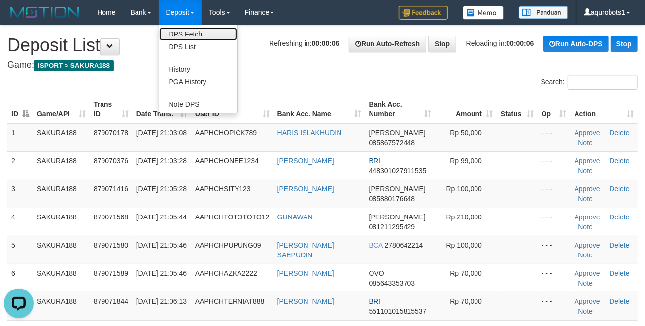
drag, startPoint x: 194, startPoint y: 30, endPoint x: 205, endPoint y: 28, distance: 11.5
click at [194, 30] on link "DPS Fetch" at bounding box center [198, 34] width 78 height 13
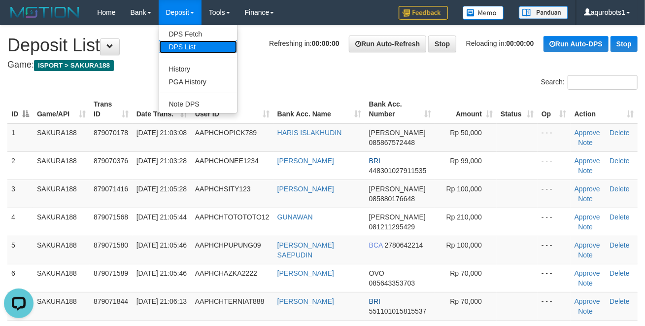
click at [191, 45] on link "DPS List" at bounding box center [198, 46] width 78 height 13
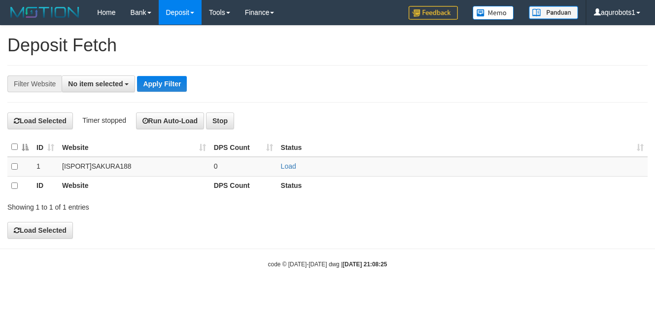
select select
click at [92, 85] on span "No item selected" at bounding box center [95, 84] width 55 height 8
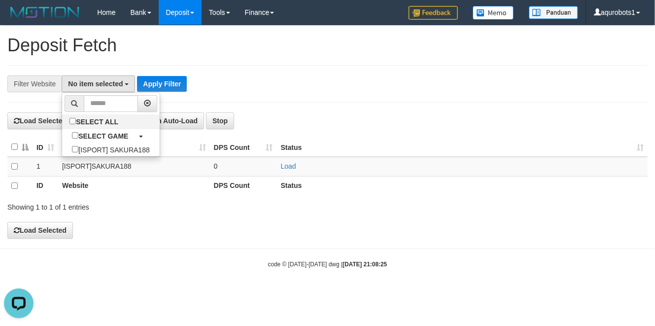
click at [387, 152] on th "Status" at bounding box center [462, 147] width 371 height 19
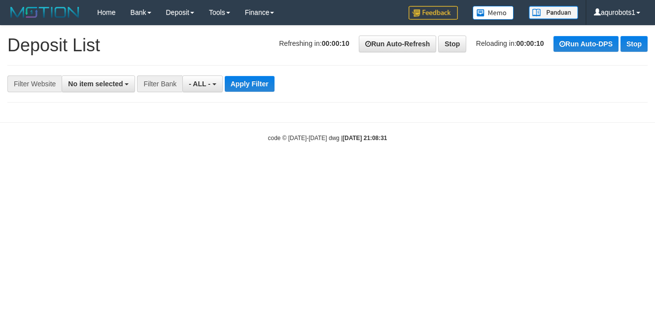
select select
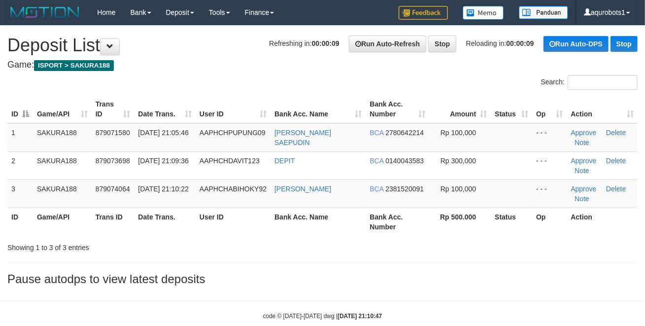
click at [393, 241] on div "Showing 1 to 3 of 3 entries" at bounding box center [322, 246] width 645 height 14
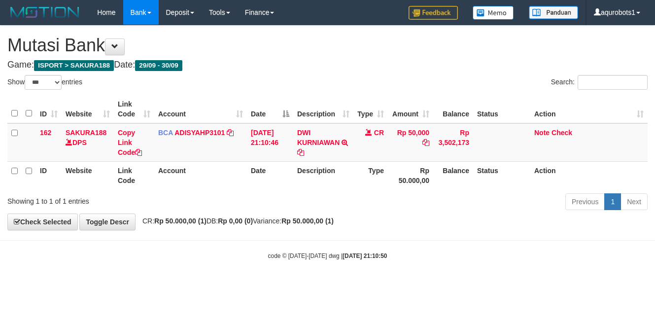
select select "***"
click at [436, 241] on hr at bounding box center [327, 240] width 655 height 0
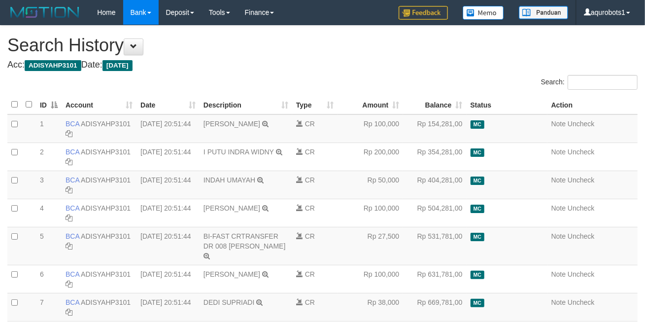
click at [361, 44] on h1 "Search History" at bounding box center [322, 45] width 631 height 20
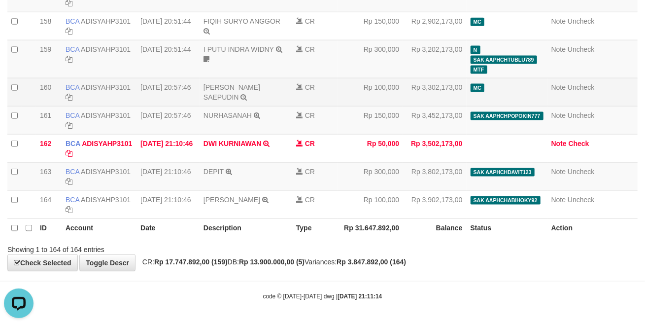
click at [568, 85] on td "Note Uncheck" at bounding box center [593, 92] width 90 height 28
click at [559, 87] on link "Note" at bounding box center [559, 87] width 15 height 8
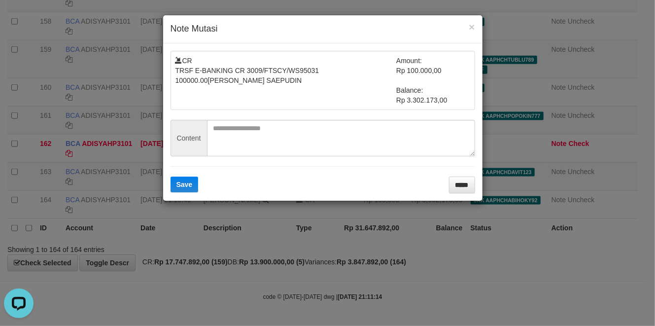
click at [462, 177] on form "CR TRSF E-BANKING CR 3009/FTSCY/WS95031 100000.00PUPUN SAEPUDIN Amount: Rp 100.…" at bounding box center [323, 122] width 305 height 142
drag, startPoint x: 462, startPoint y: 182, endPoint x: 469, endPoint y: 186, distance: 8.2
click at [462, 183] on input "*****" at bounding box center [462, 185] width 26 height 17
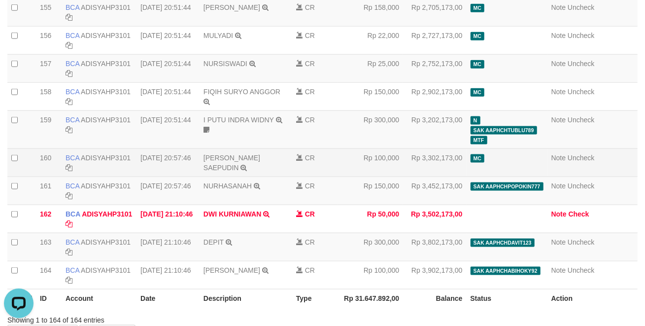
scroll to position [4461, 0]
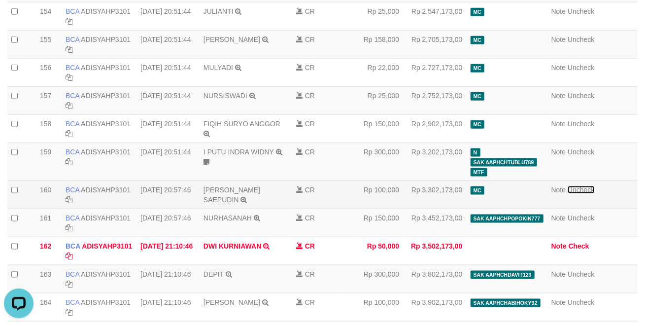
click at [582, 194] on link "Uncheck" at bounding box center [581, 190] width 27 height 8
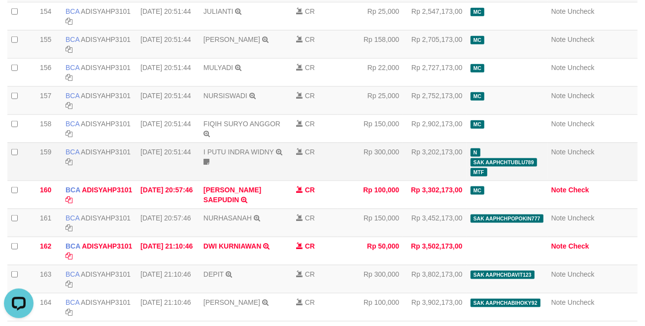
click at [373, 180] on td "Rp 300,000" at bounding box center [371, 161] width 66 height 38
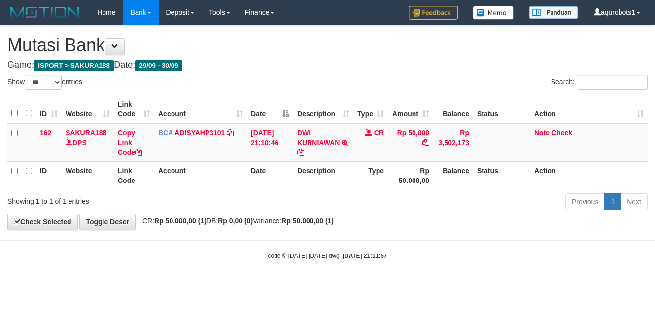
select select "***"
click at [566, 133] on link "Check" at bounding box center [562, 133] width 21 height 8
click at [563, 129] on link "Check" at bounding box center [562, 133] width 21 height 8
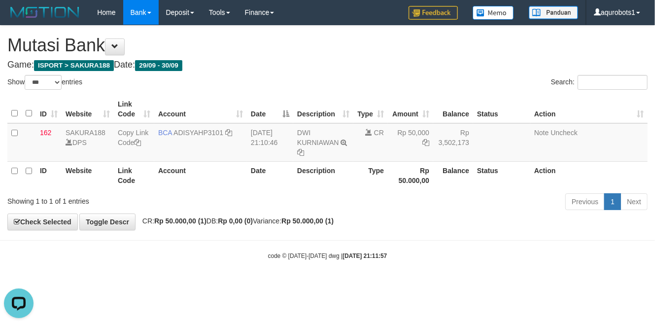
drag, startPoint x: 332, startPoint y: 241, endPoint x: 339, endPoint y: 242, distance: 6.9
click at [335, 241] on hr at bounding box center [327, 240] width 655 height 0
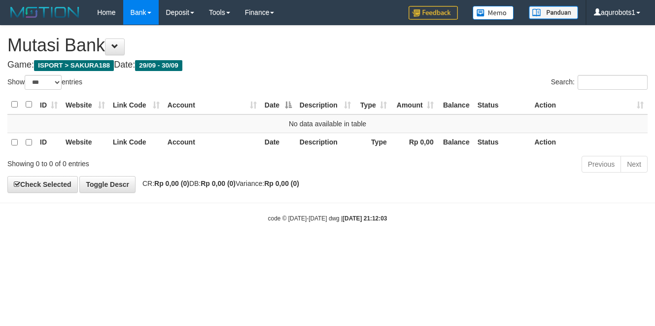
select select "***"
click at [471, 192] on div "**********" at bounding box center [327, 109] width 655 height 167
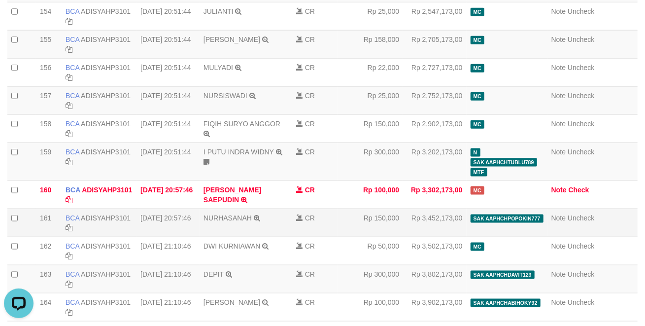
click at [353, 227] on td "Rp 150,000" at bounding box center [371, 223] width 66 height 28
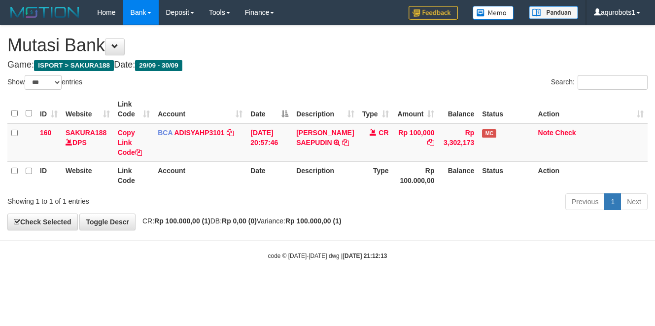
select select "***"
click at [543, 136] on td "Note Check" at bounding box center [590, 142] width 113 height 38
click at [545, 131] on link "Note" at bounding box center [545, 133] width 15 height 8
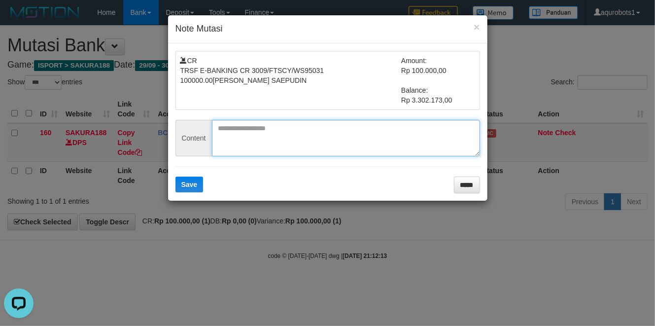
click at [359, 144] on textarea at bounding box center [346, 138] width 268 height 36
paste textarea "**********"
type textarea "**********"
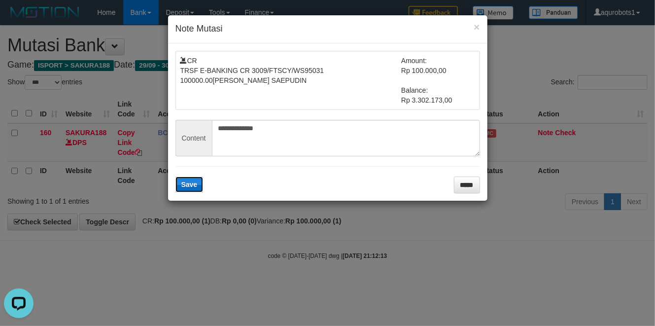
click at [188, 189] on button "Save" at bounding box center [190, 185] width 28 height 16
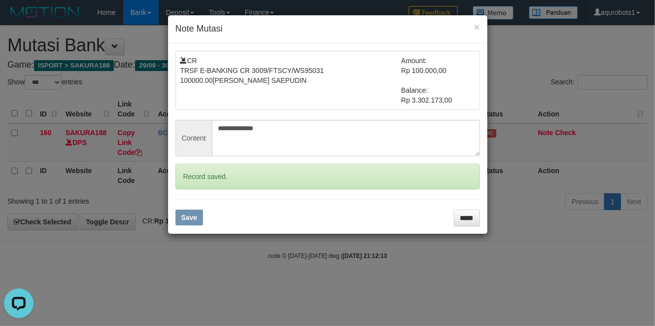
click at [454, 287] on div "**********" at bounding box center [327, 163] width 655 height 326
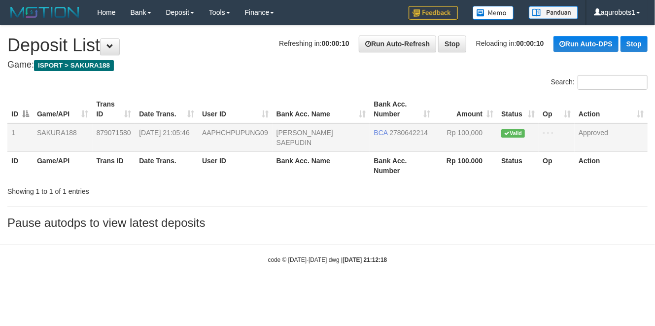
click at [229, 141] on td "AAPHCHPUPUNG09" at bounding box center [235, 137] width 74 height 29
copy span "AAPHCHPUPUNG09"
click at [229, 141] on td "AAPHCHPUPUNG09" at bounding box center [235, 137] width 74 height 29
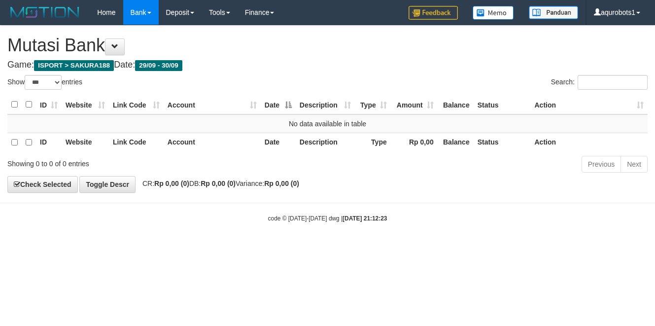
select select "***"
click at [383, 236] on body "Toggle navigation Home Bank Account List Load By Website Group [ISPORT] SAKURA1…" at bounding box center [327, 123] width 655 height 247
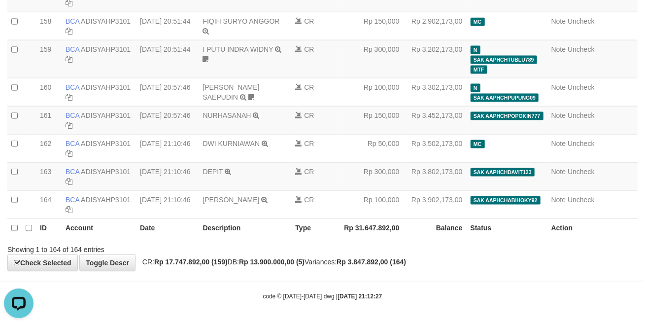
click at [191, 249] on div "Showing 1 to 164 of 164 entries" at bounding box center [134, 248] width 254 height 14
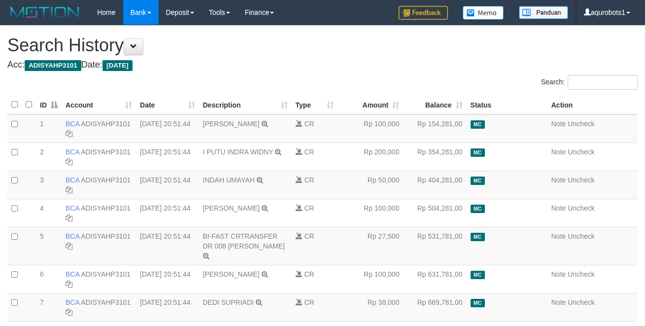
scroll to position [4571, 0]
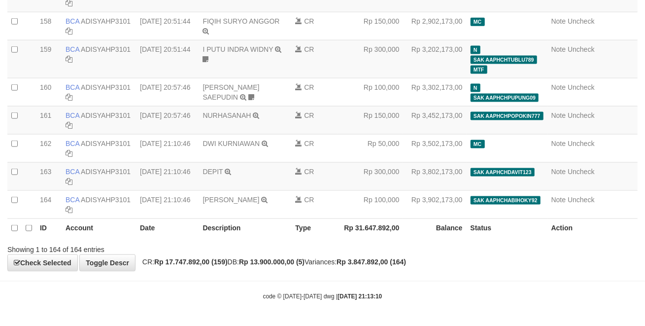
drag, startPoint x: 156, startPoint y: 276, endPoint x: 184, endPoint y: 261, distance: 32.2
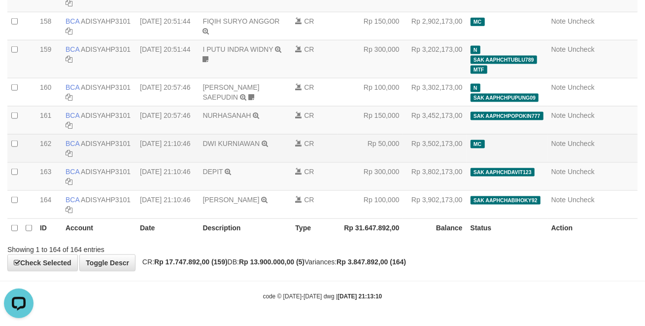
scroll to position [0, 0]
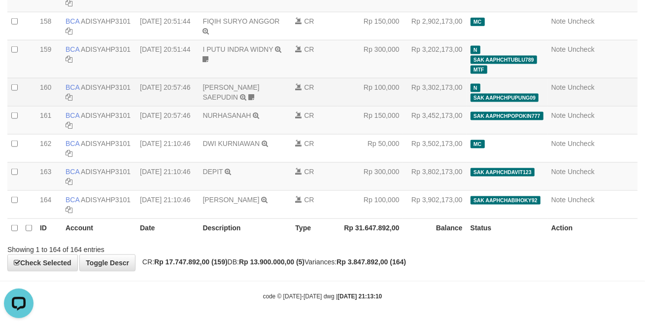
click at [177, 85] on td "30/09/2025 20:57:46" at bounding box center [167, 92] width 63 height 28
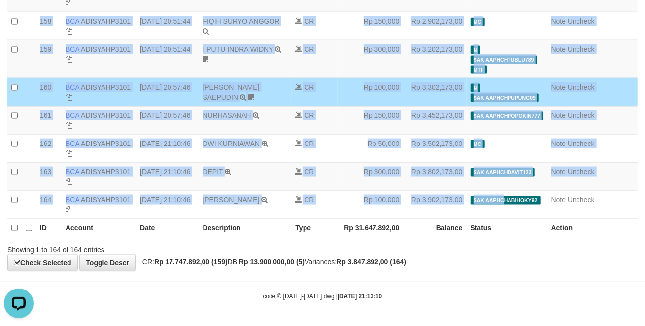
scroll to position [4571, 0]
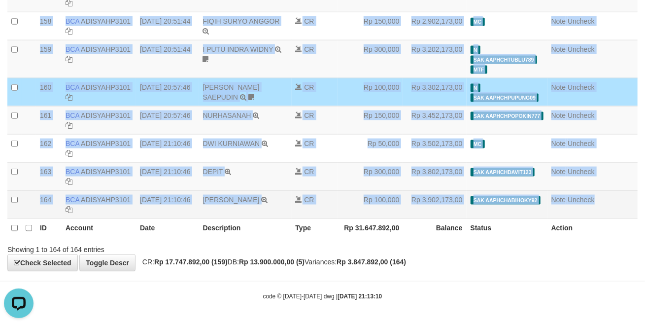
drag, startPoint x: 65, startPoint y: 93, endPoint x: 614, endPoint y: 208, distance: 560.6
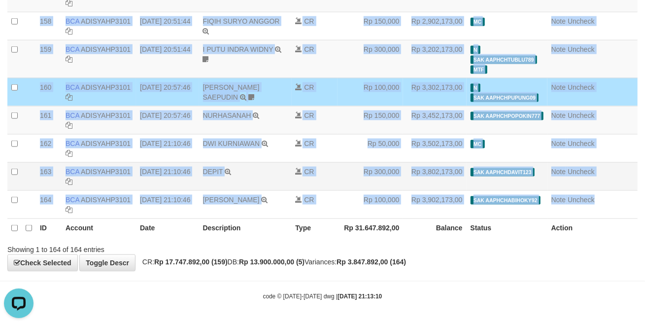
click at [168, 184] on td "30/09/2025 21:10:46" at bounding box center [167, 176] width 63 height 28
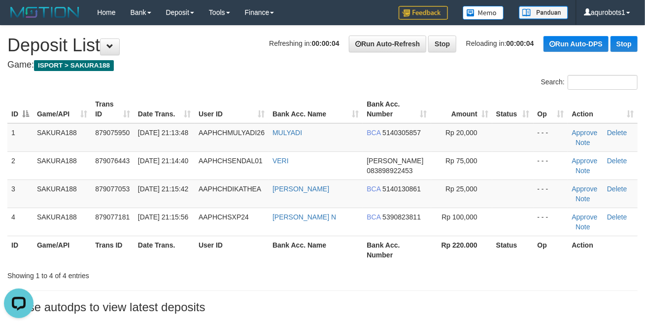
click at [393, 238] on th "Bank Acc. Number" at bounding box center [397, 250] width 68 height 28
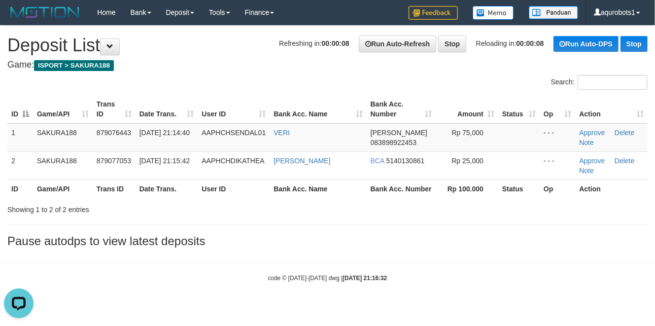
click at [420, 252] on div "**********" at bounding box center [327, 139] width 655 height 227
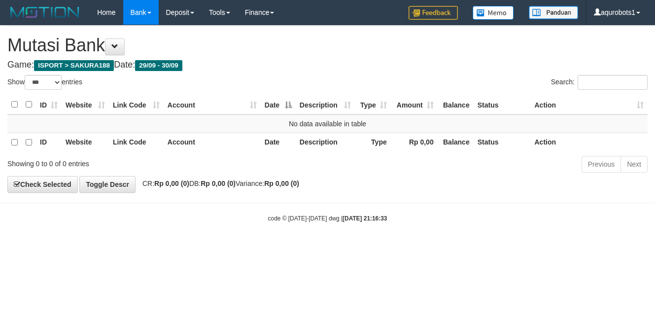
select select "***"
click at [427, 241] on body "Toggle navigation Home Bank Account List Load By Website Group [ISPORT] SAKURA1…" at bounding box center [327, 123] width 655 height 247
select select "***"
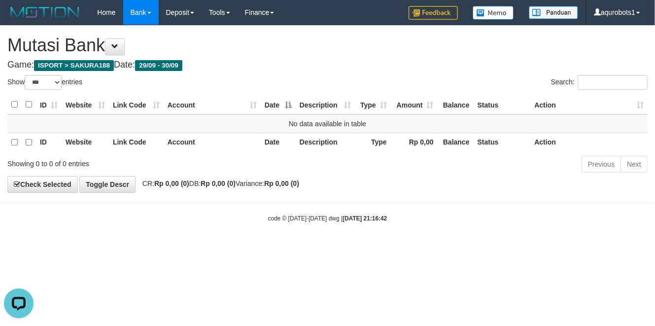
click at [385, 154] on div "ID Website Link Code Account Date Description Type Amount Balance Status Action…" at bounding box center [327, 123] width 655 height 63
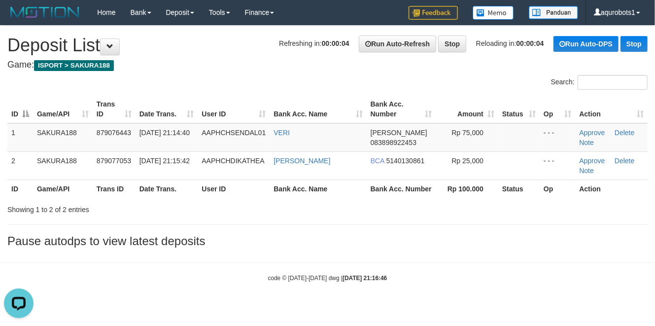
drag, startPoint x: 431, startPoint y: 225, endPoint x: 424, endPoint y: 223, distance: 6.6
click at [426, 223] on div "**********" at bounding box center [327, 139] width 655 height 227
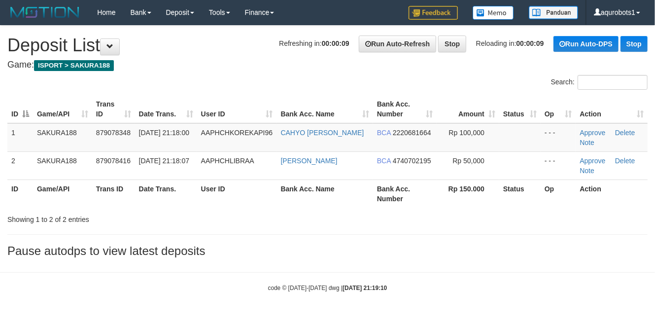
click at [374, 265] on body "Toggle navigation Home Bank Account List Load By Website Group [ISPORT] SAKURA1…" at bounding box center [327, 158] width 655 height 317
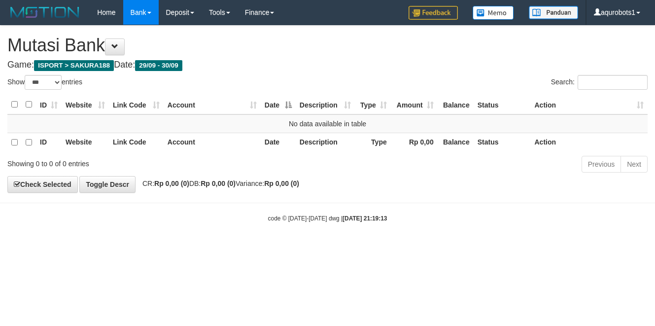
select select "***"
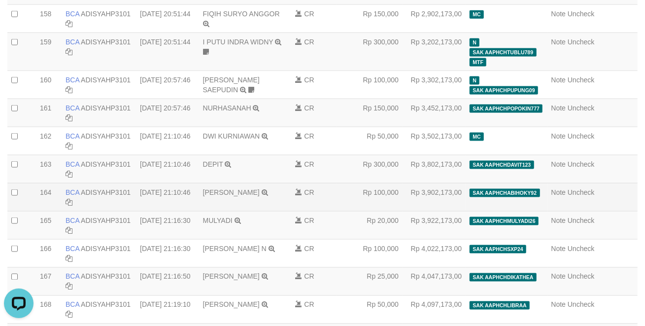
click at [182, 196] on td "30/09/2025 21:10:46" at bounding box center [167, 197] width 63 height 28
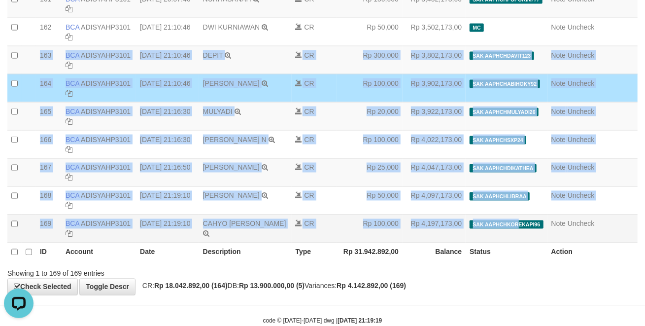
scroll to position [4712, 0]
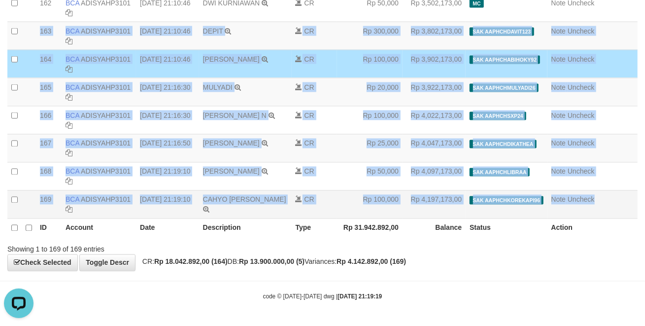
copy tbody "20250930000163 163 163 BCA ADISYAHP3101 DPS ADI SYAHPUTRA mutasi_20250930_4896 …"
drag, startPoint x: 135, startPoint y: 158, endPoint x: 612, endPoint y: 196, distance: 479.2
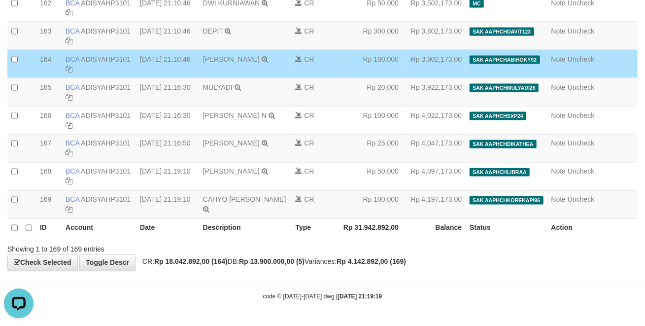
click at [202, 301] on div "code © 2012-2018 dwg | 2025/09/30 21:19:19" at bounding box center [322, 296] width 645 height 10
